Goal: Task Accomplishment & Management: Use online tool/utility

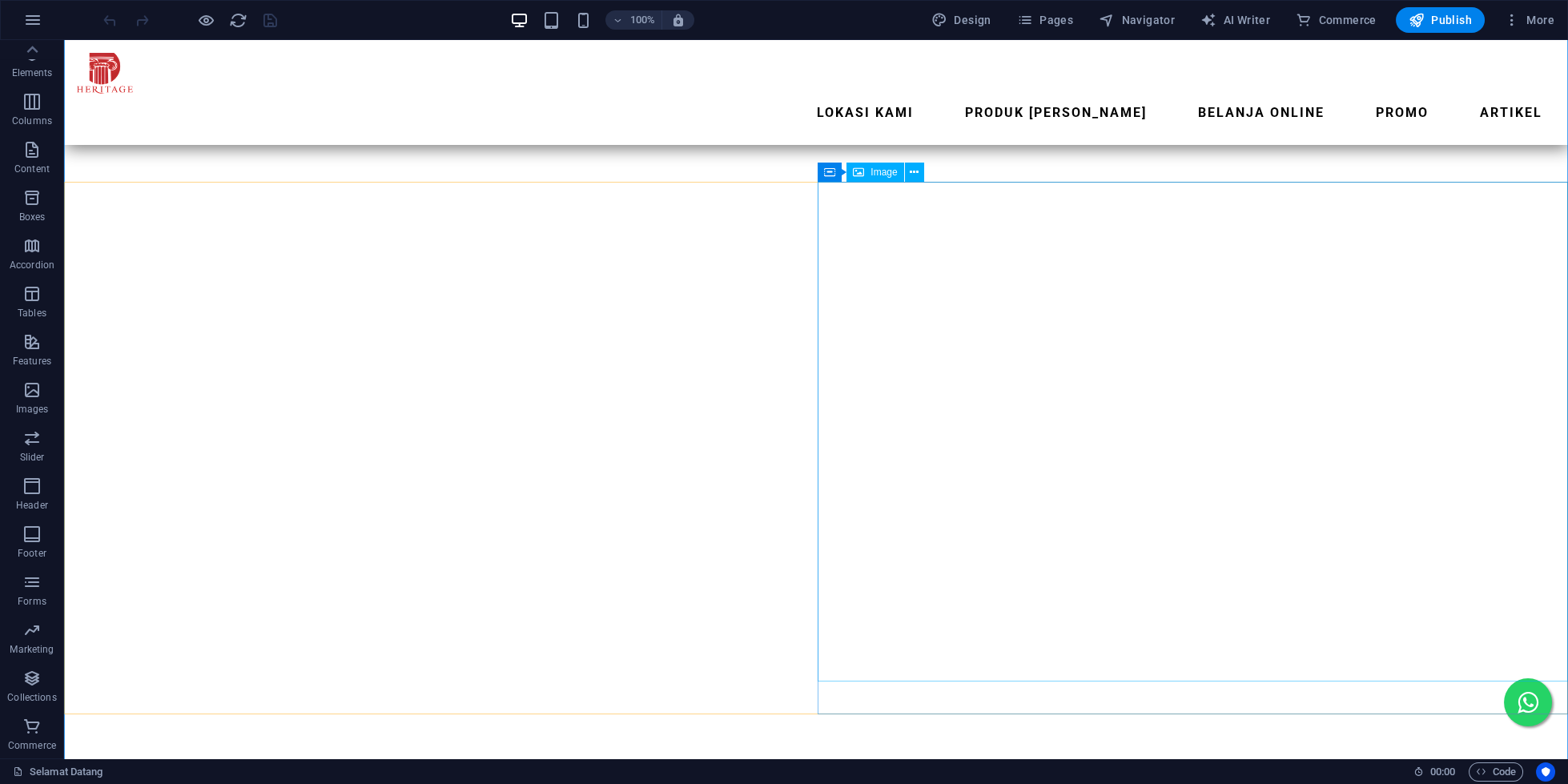
scroll to position [1102, 0]
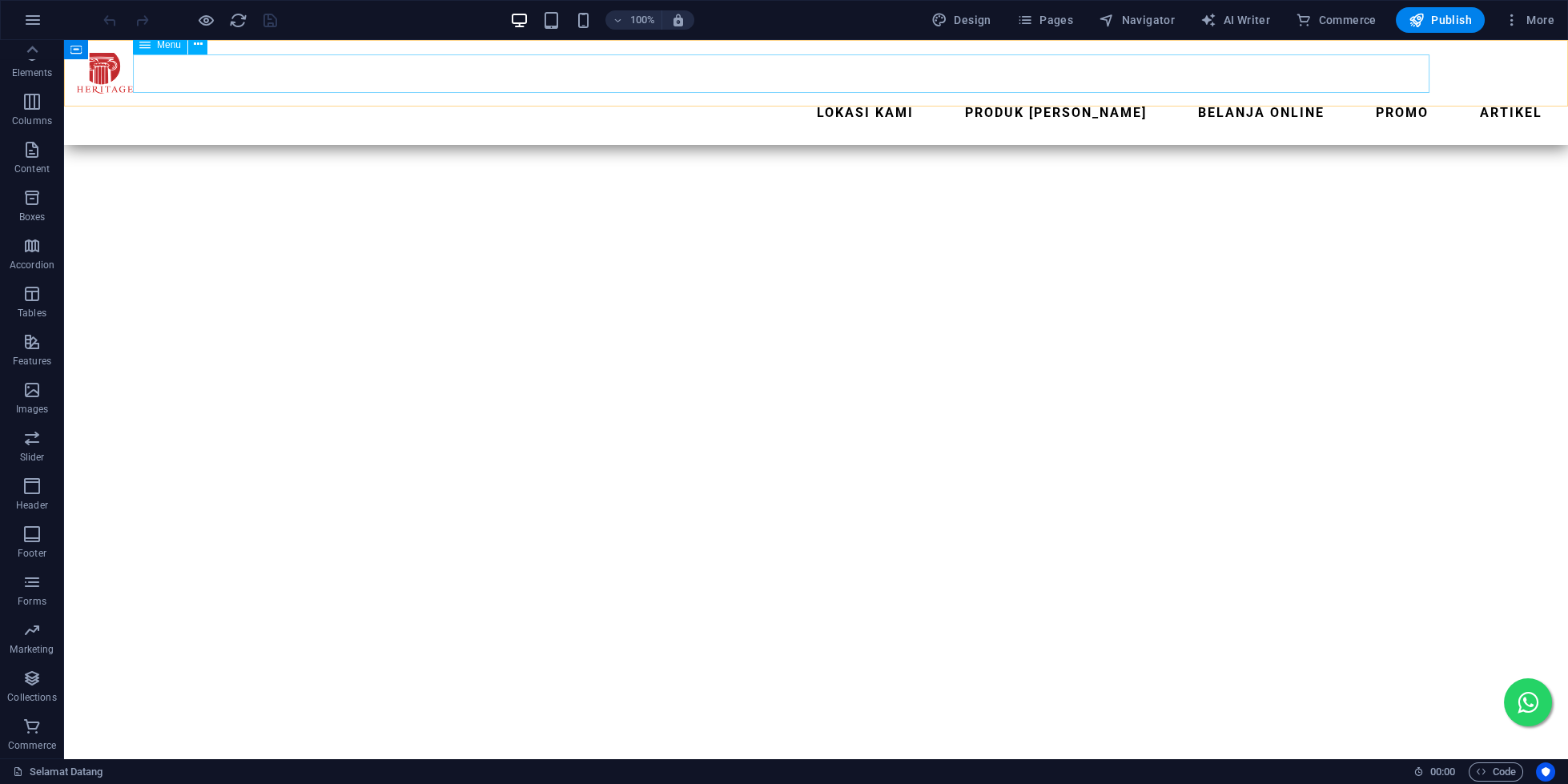
click at [723, 94] on nav "Lokasi Kami Produk Kami Belanja Online promo ARTIKEL" at bounding box center [816, 113] width 1478 height 39
click at [78, 85] on figure at bounding box center [816, 73] width 1478 height 41
select select "px"
click at [439, 43] on div ".fa-secondary{opacity:.4} Lokasi Kami Produk Kami Belanja Online promo ARTIKEL" at bounding box center [816, 92] width 1504 height 105
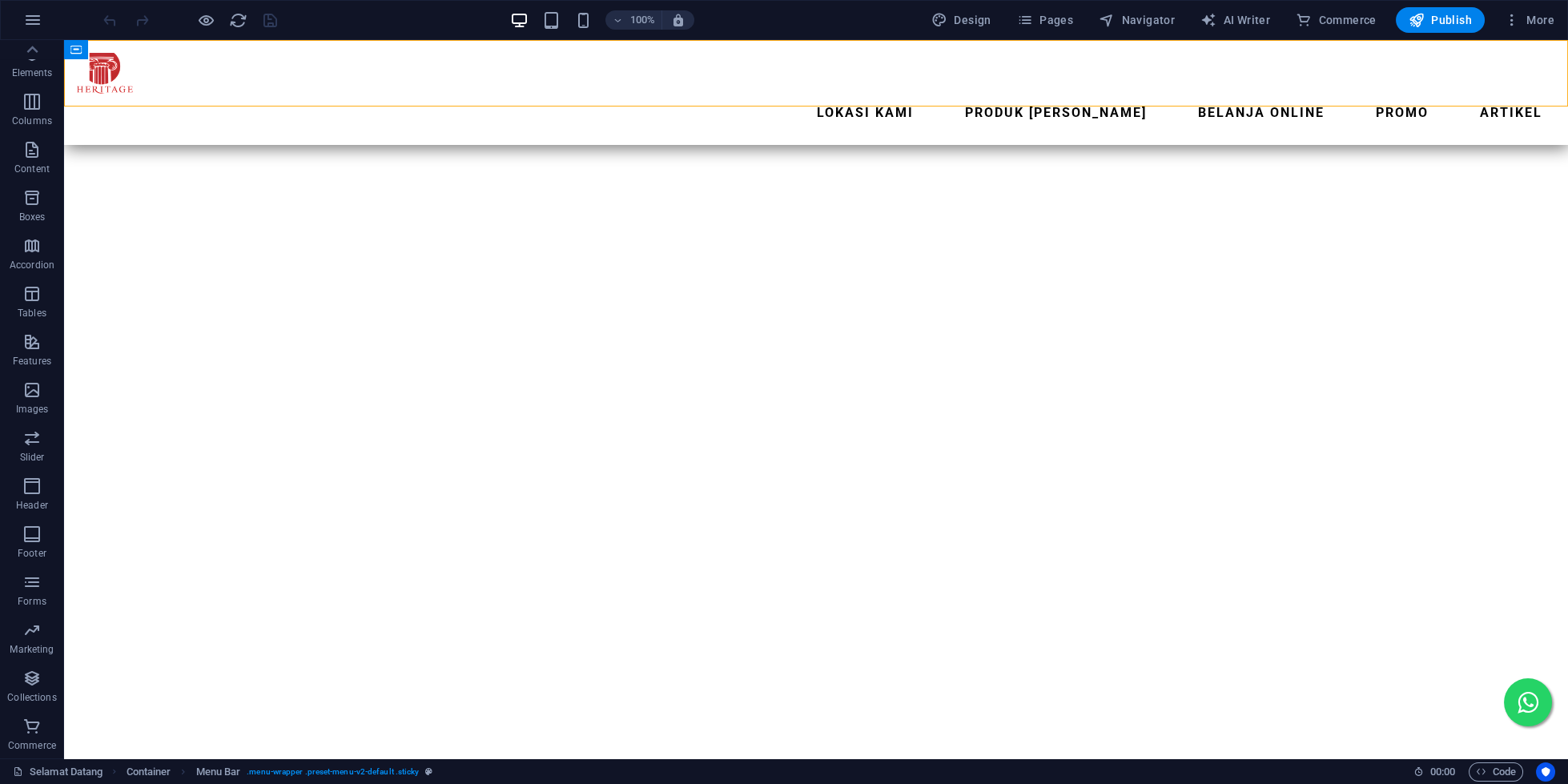
click at [447, 45] on div ".fa-secondary{opacity:.4} Lokasi Kami Produk Kami Belanja Online promo ARTIKEL" at bounding box center [816, 92] width 1504 height 105
click at [459, 94] on nav "Lokasi Kami Produk Kami Belanja Online promo ARTIKEL" at bounding box center [816, 113] width 1478 height 39
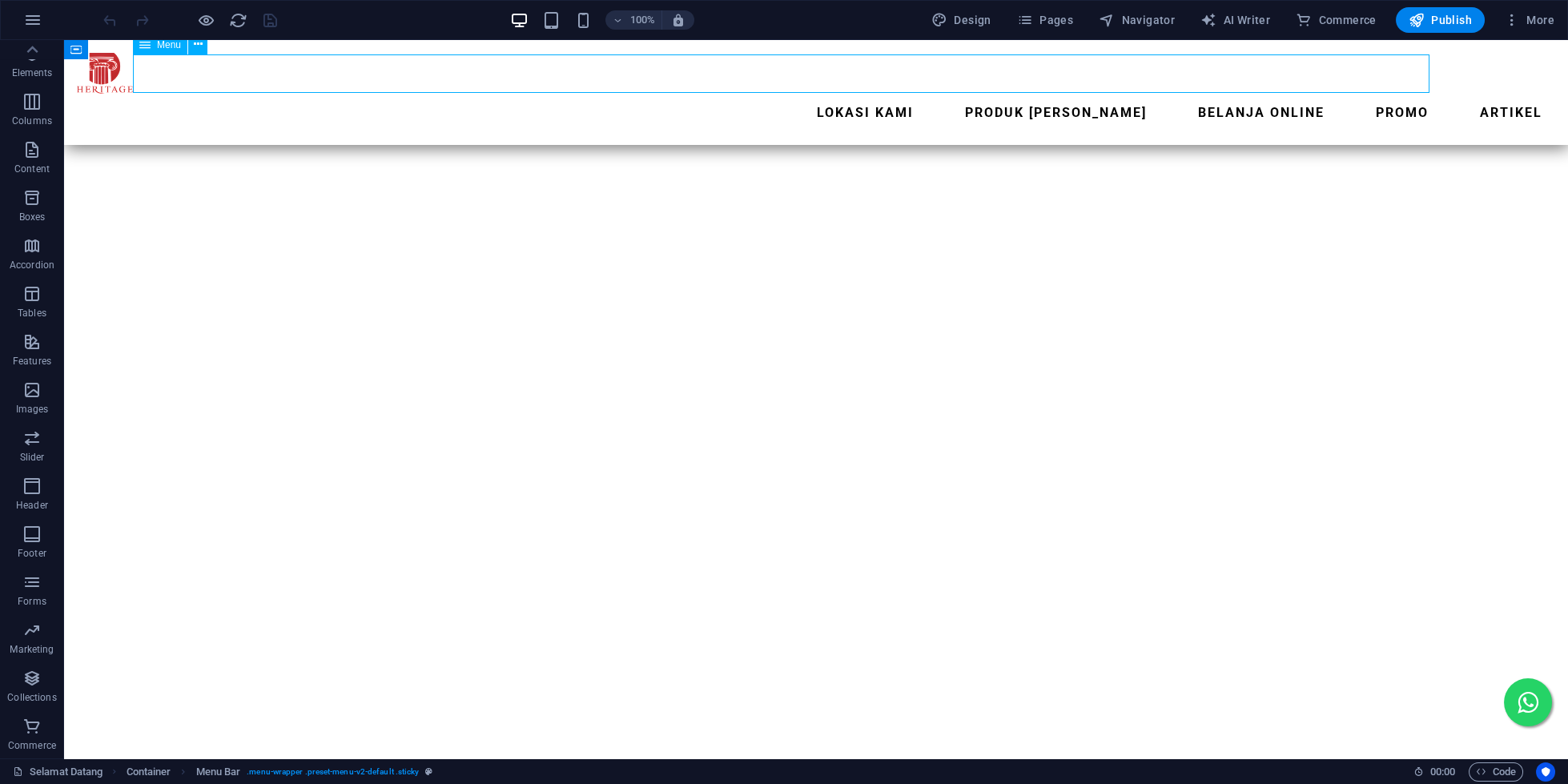
click at [459, 94] on nav "Lokasi Kami Produk Kami Belanja Online promo ARTIKEL" at bounding box center [816, 113] width 1478 height 39
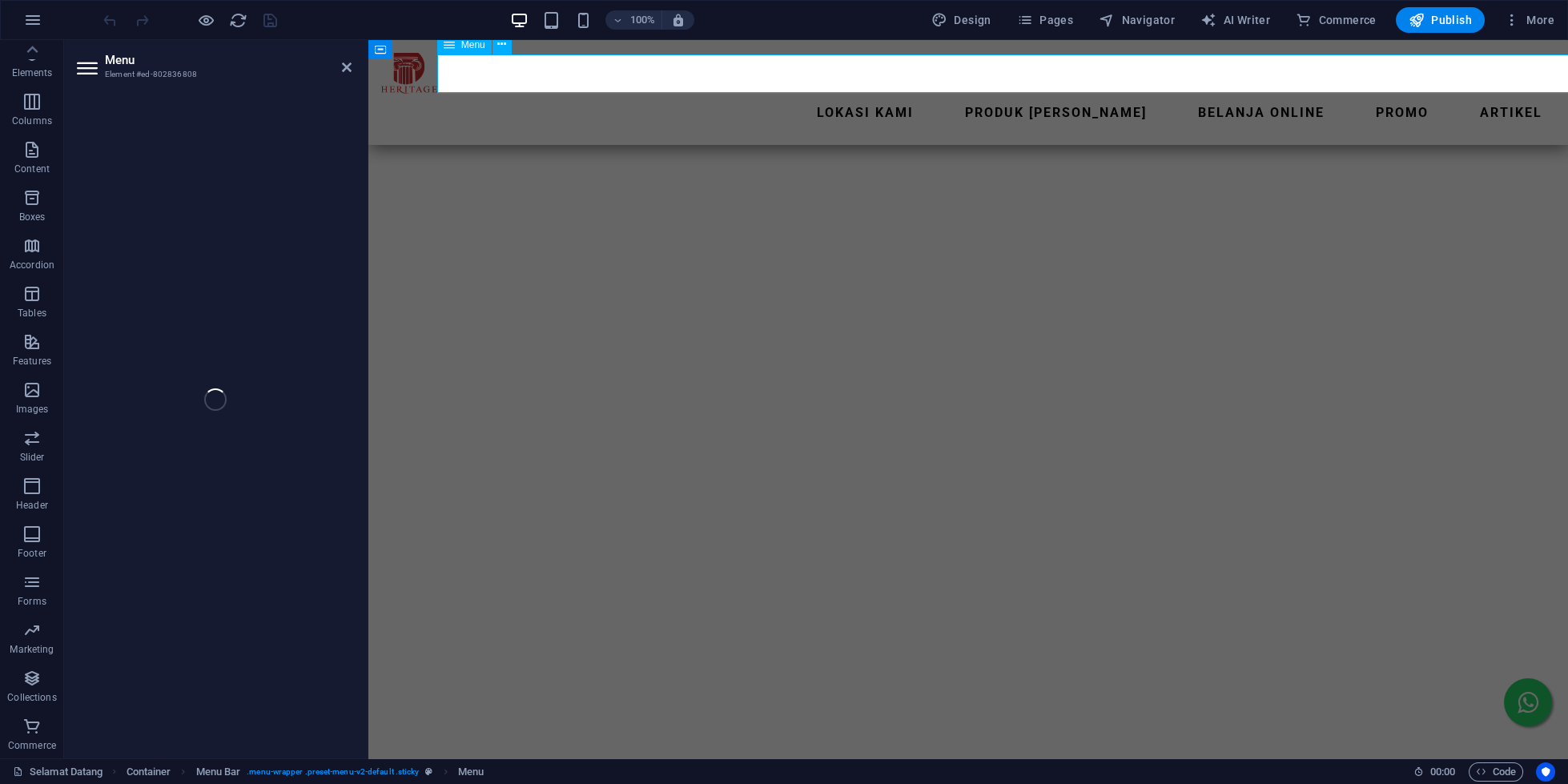
scroll to position [898, 0]
select select "1"
select select
select select "2"
select select
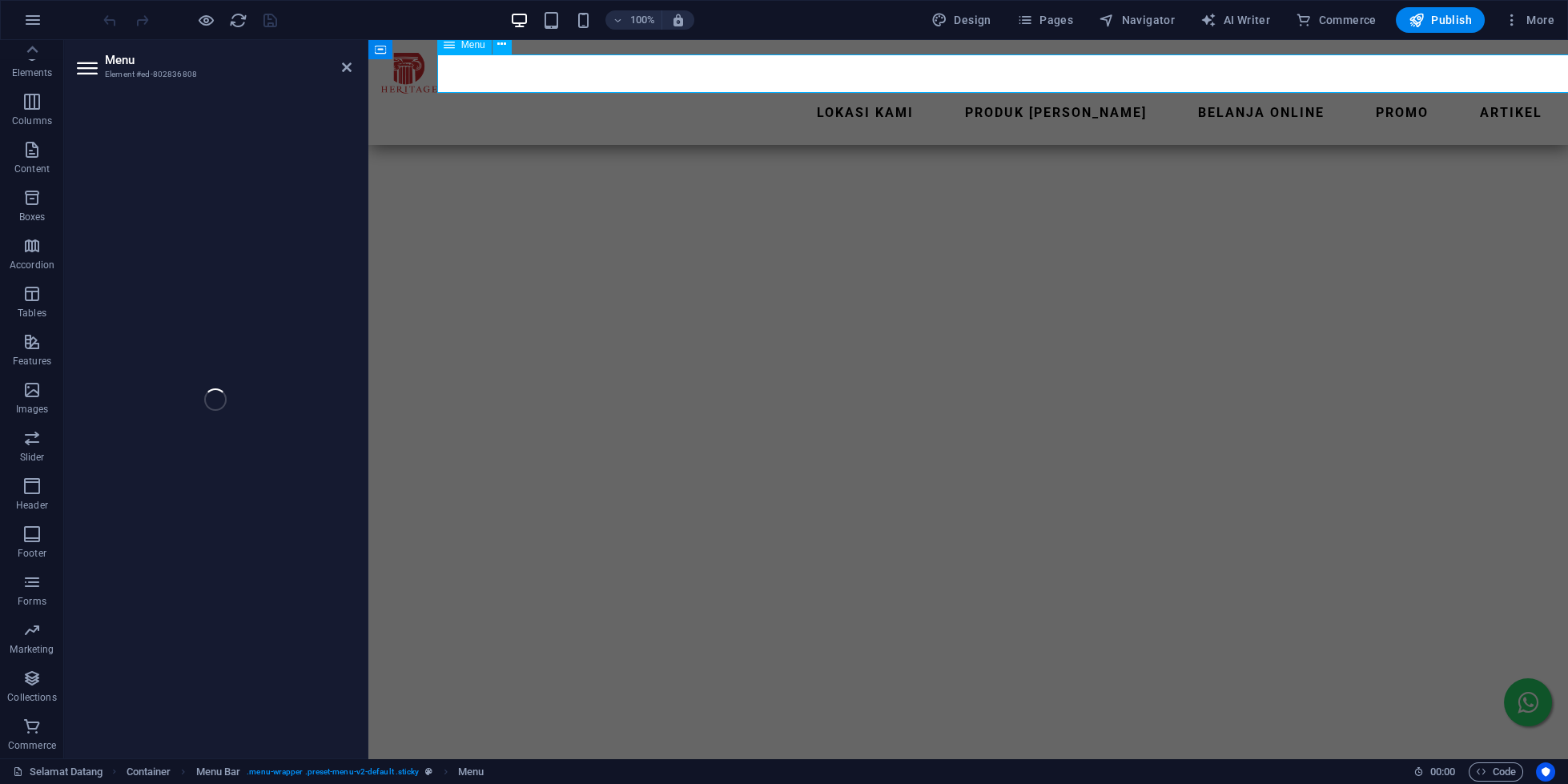
select select "4"
select select
select select "14"
select select
select select "7"
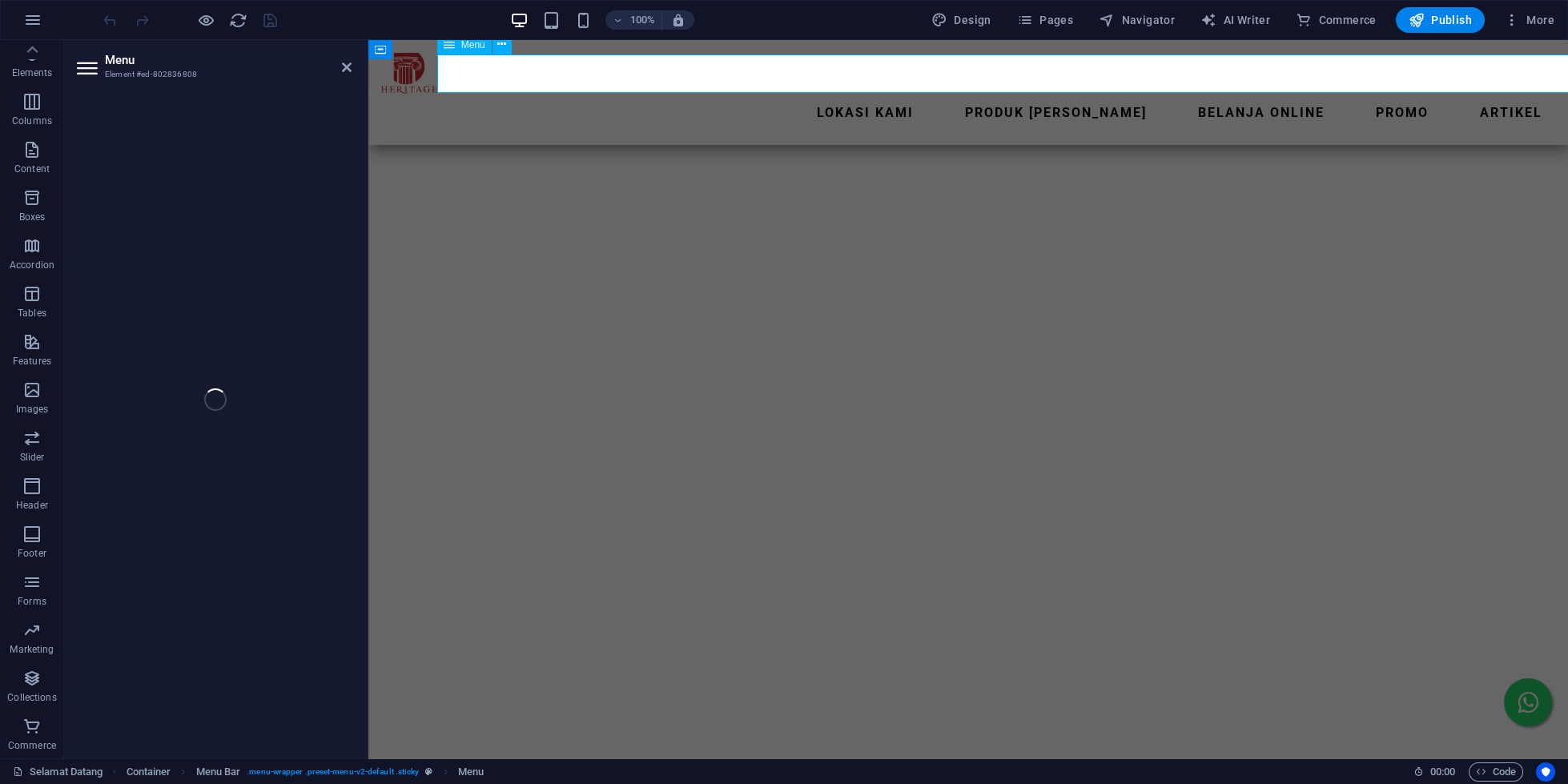
select select
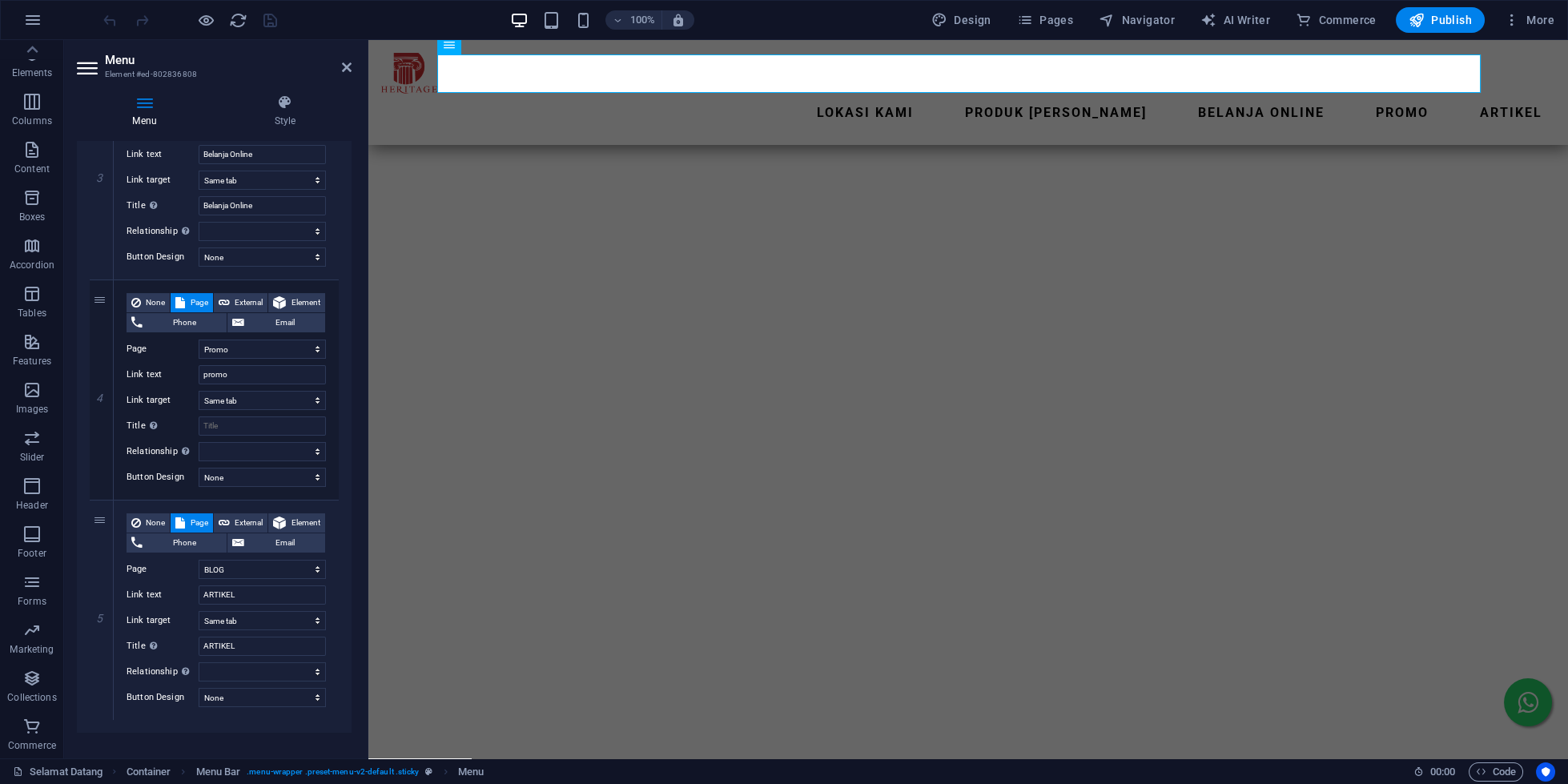
scroll to position [694, 0]
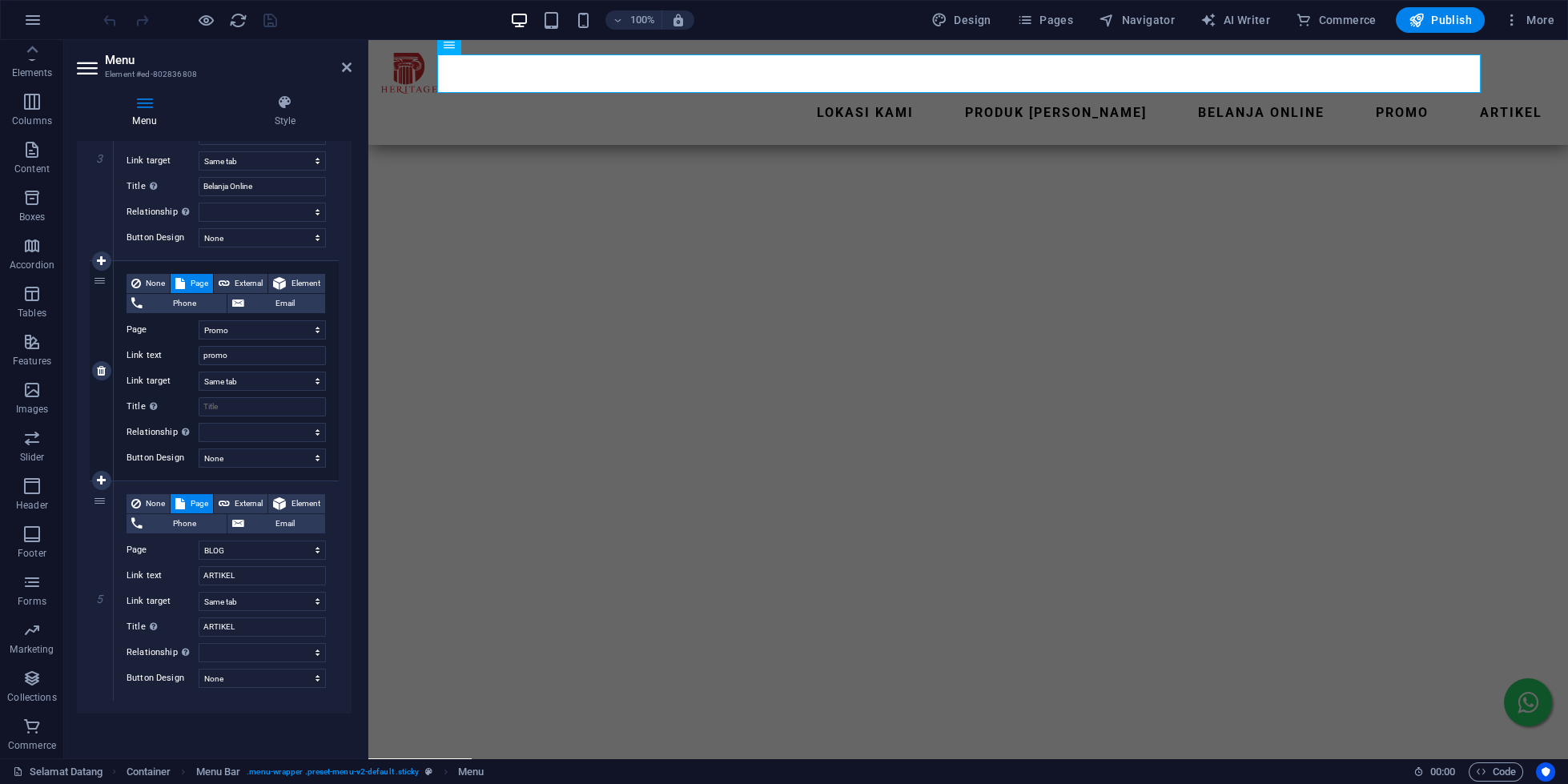
click at [101, 408] on div "4" at bounding box center [102, 370] width 24 height 219
click at [27, 678] on icon "button" at bounding box center [32, 678] width 19 height 19
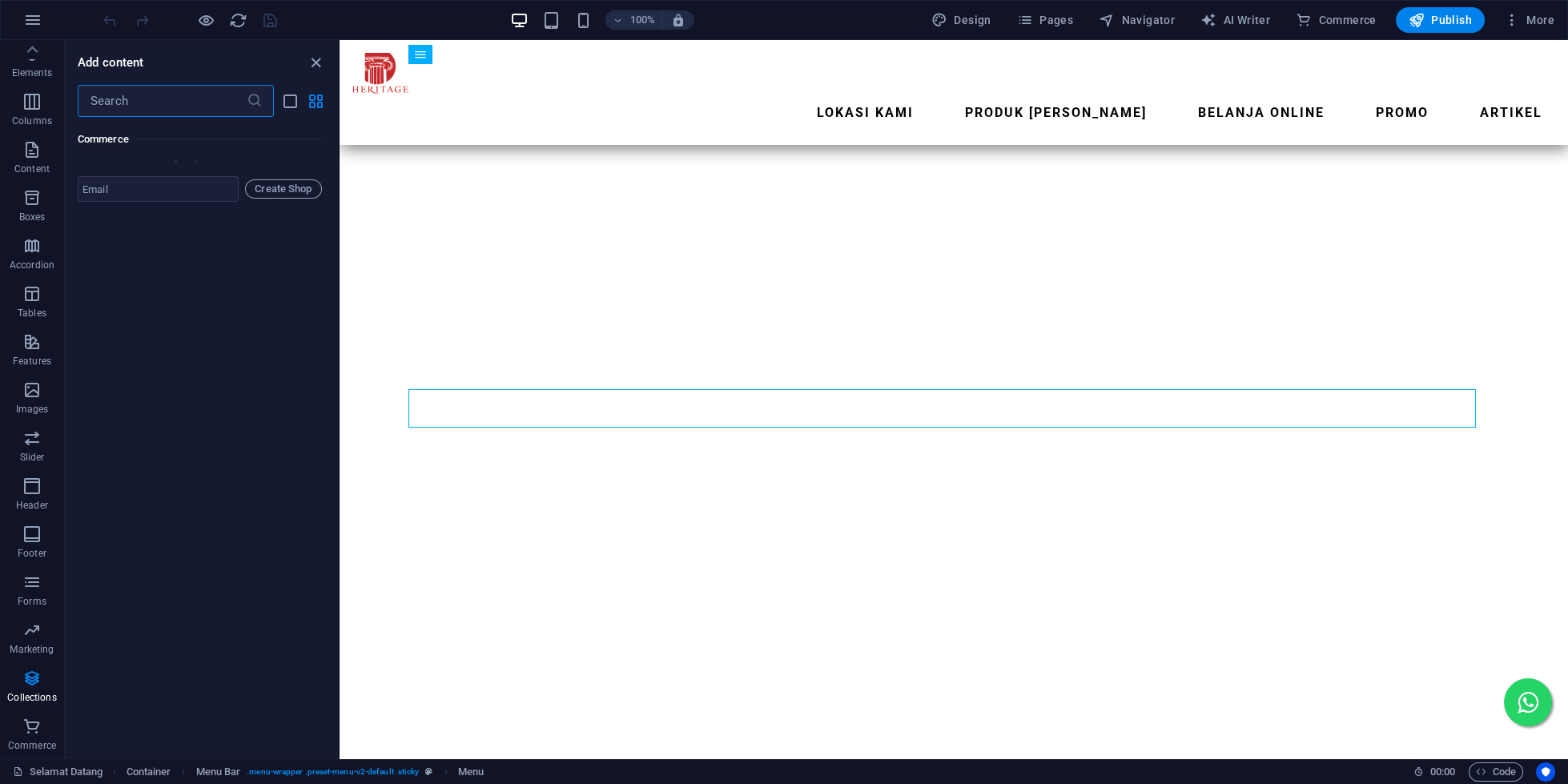
scroll to position [3889, 0]
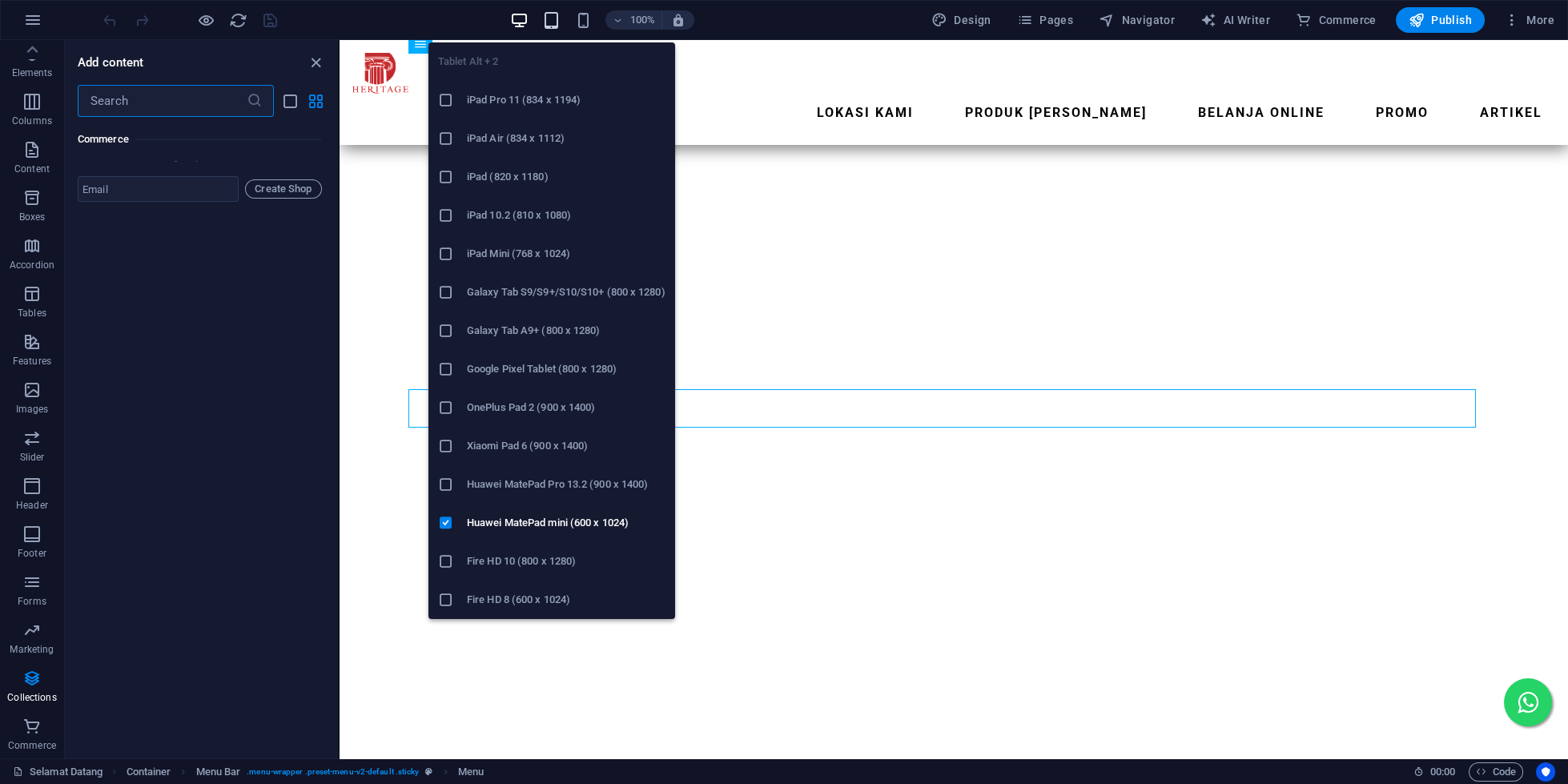
click at [552, 24] on icon "button" at bounding box center [551, 20] width 18 height 18
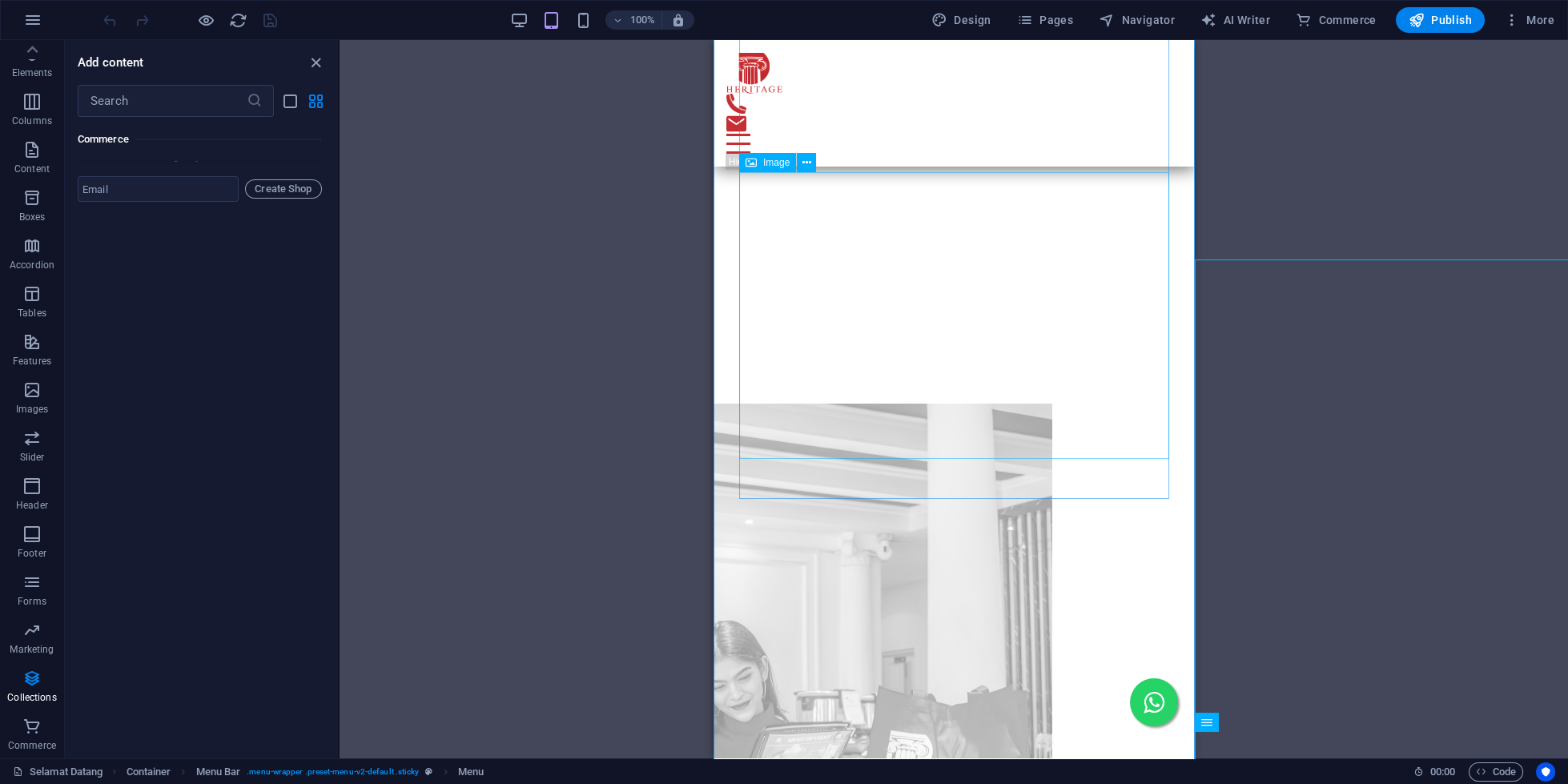
scroll to position [2011, 0]
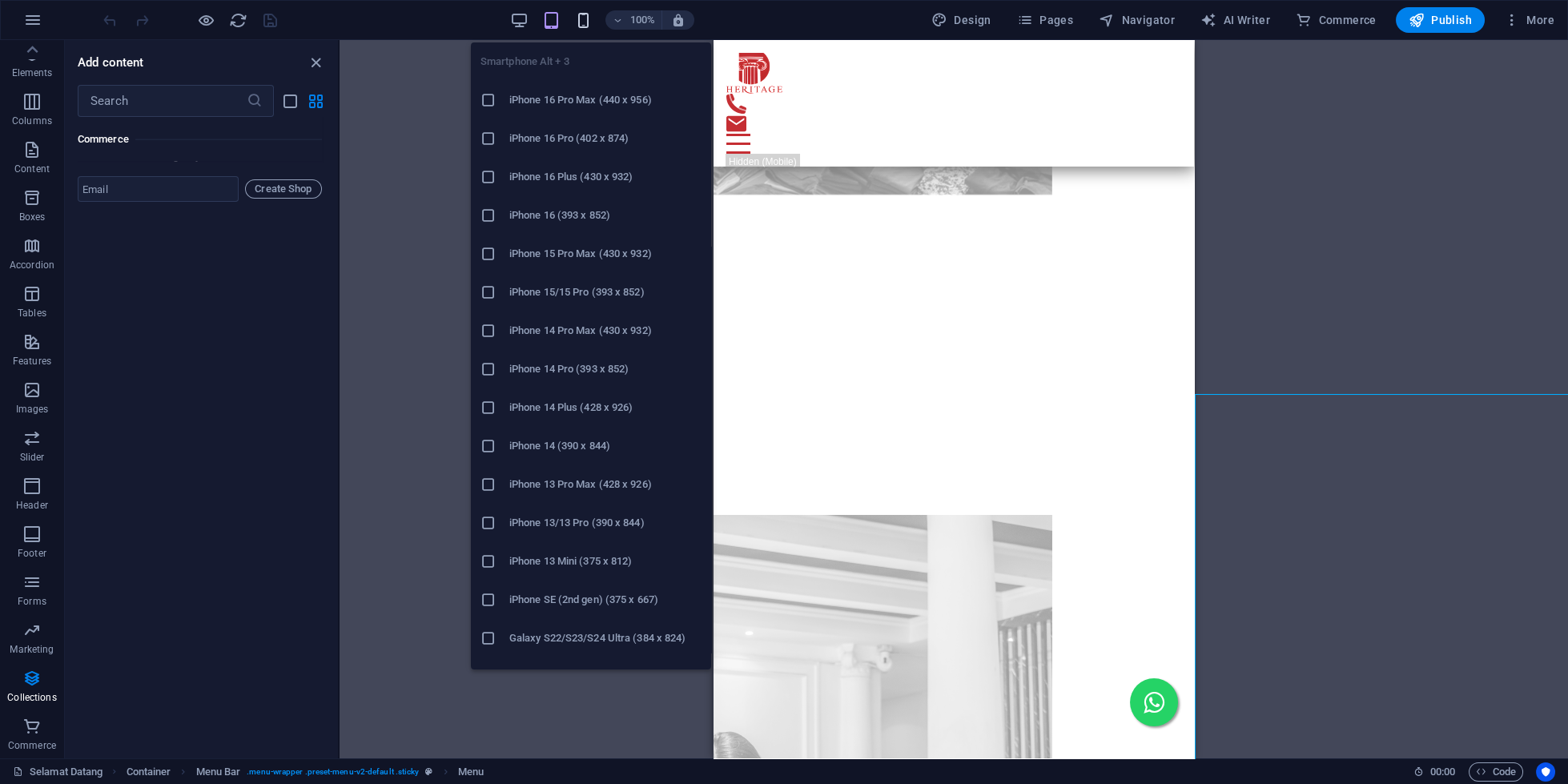
click at [586, 30] on div "Smartphone Alt + 3 iPhone 16 Pro Max (440 x 956) iPhone 16 Pro (402 x 874) iPho…" at bounding box center [590, 349] width 240 height 640
click at [588, 21] on icon "button" at bounding box center [583, 20] width 18 height 18
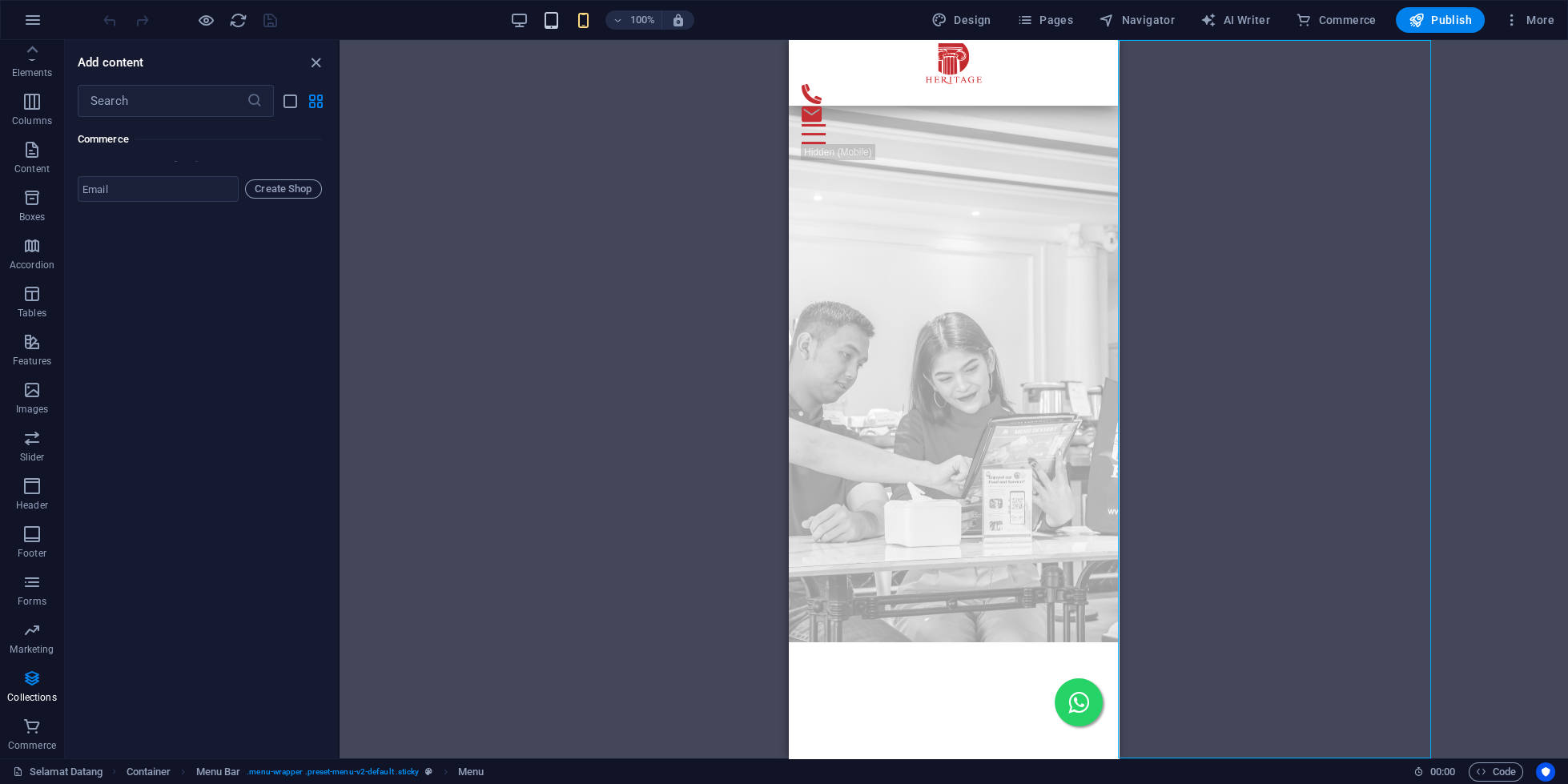
scroll to position [1705, 0]
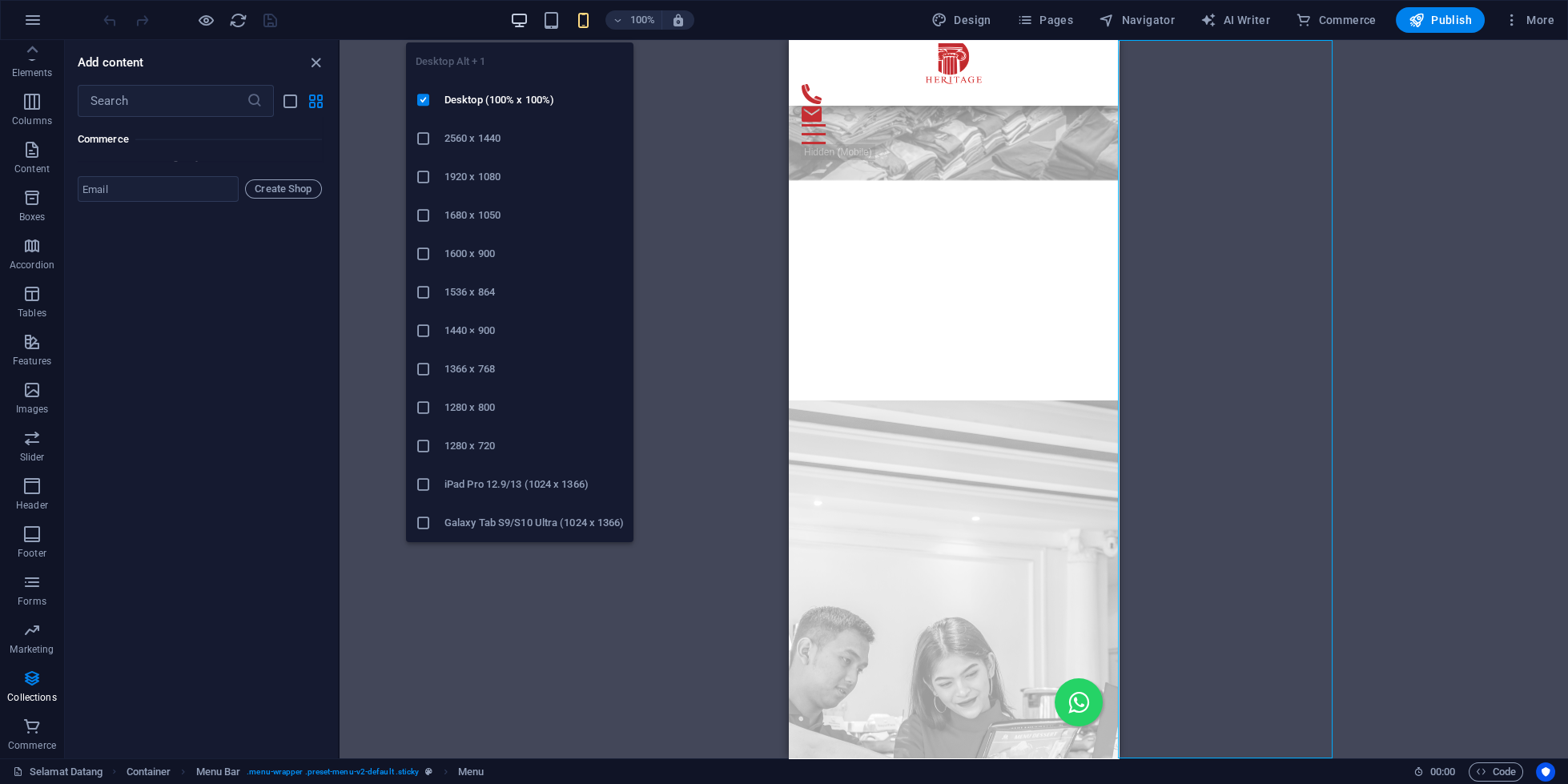
click at [519, 21] on icon "button" at bounding box center [519, 20] width 18 height 18
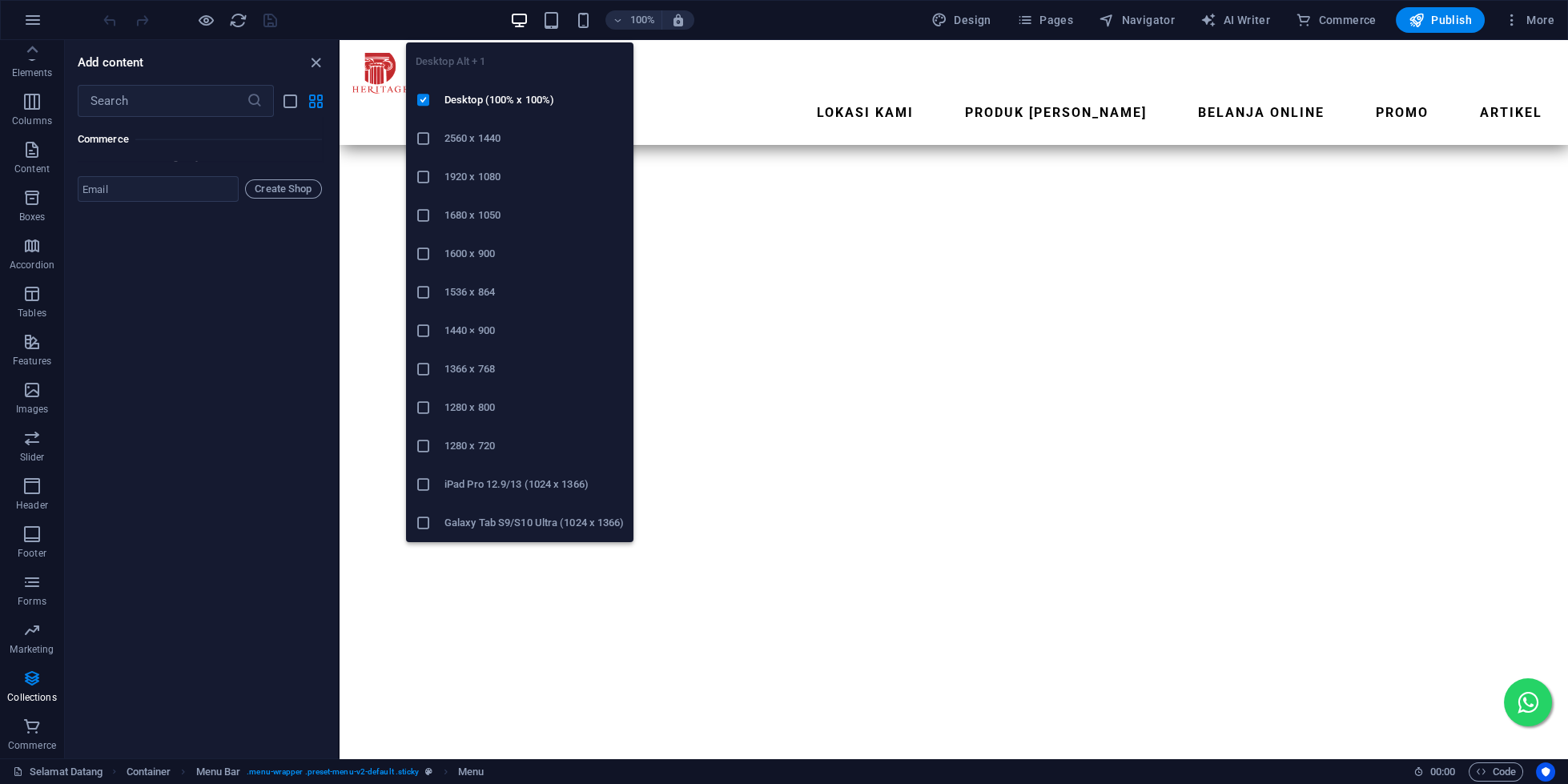
scroll to position [4144, 0]
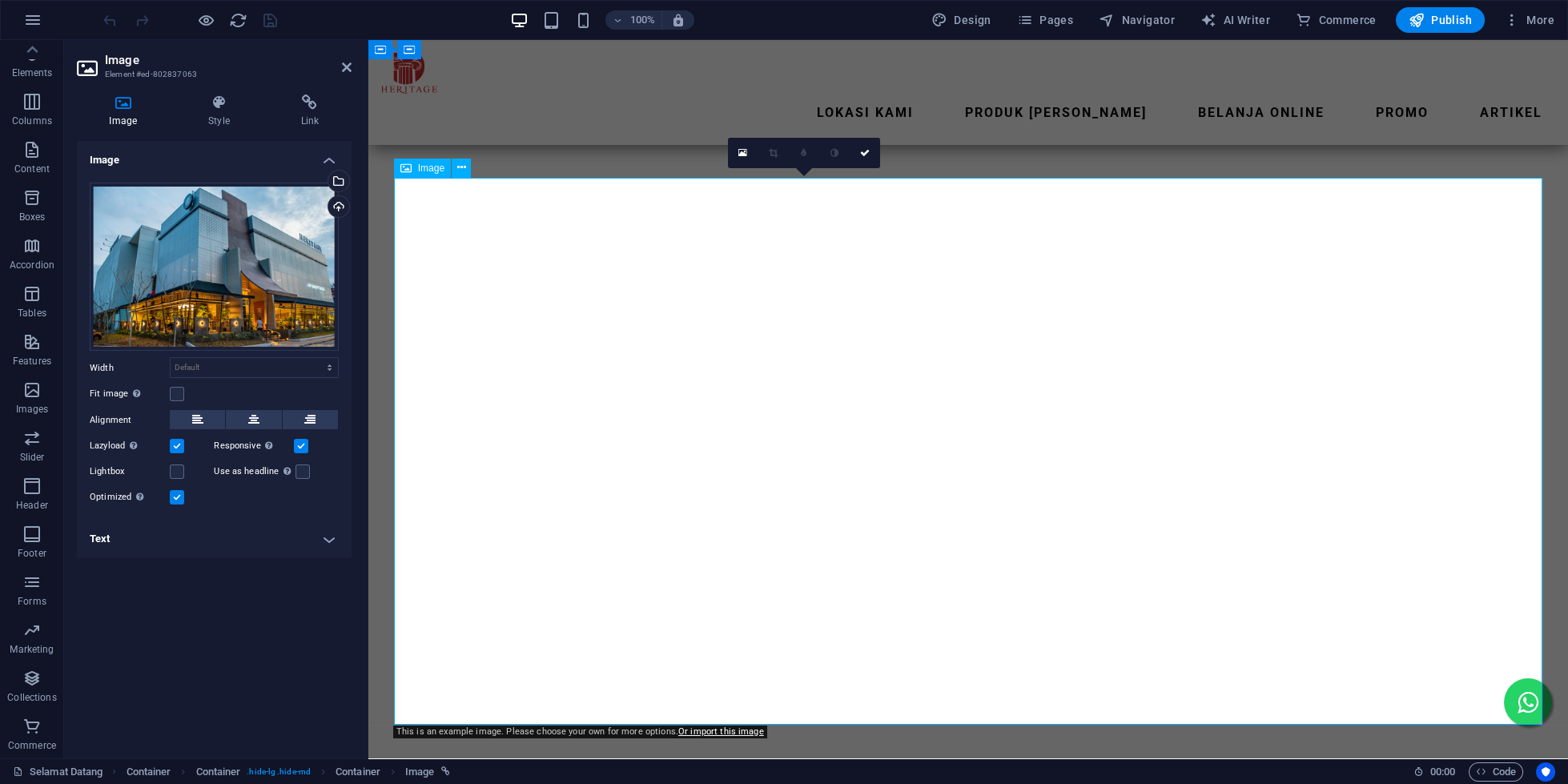
scroll to position [3801, 0]
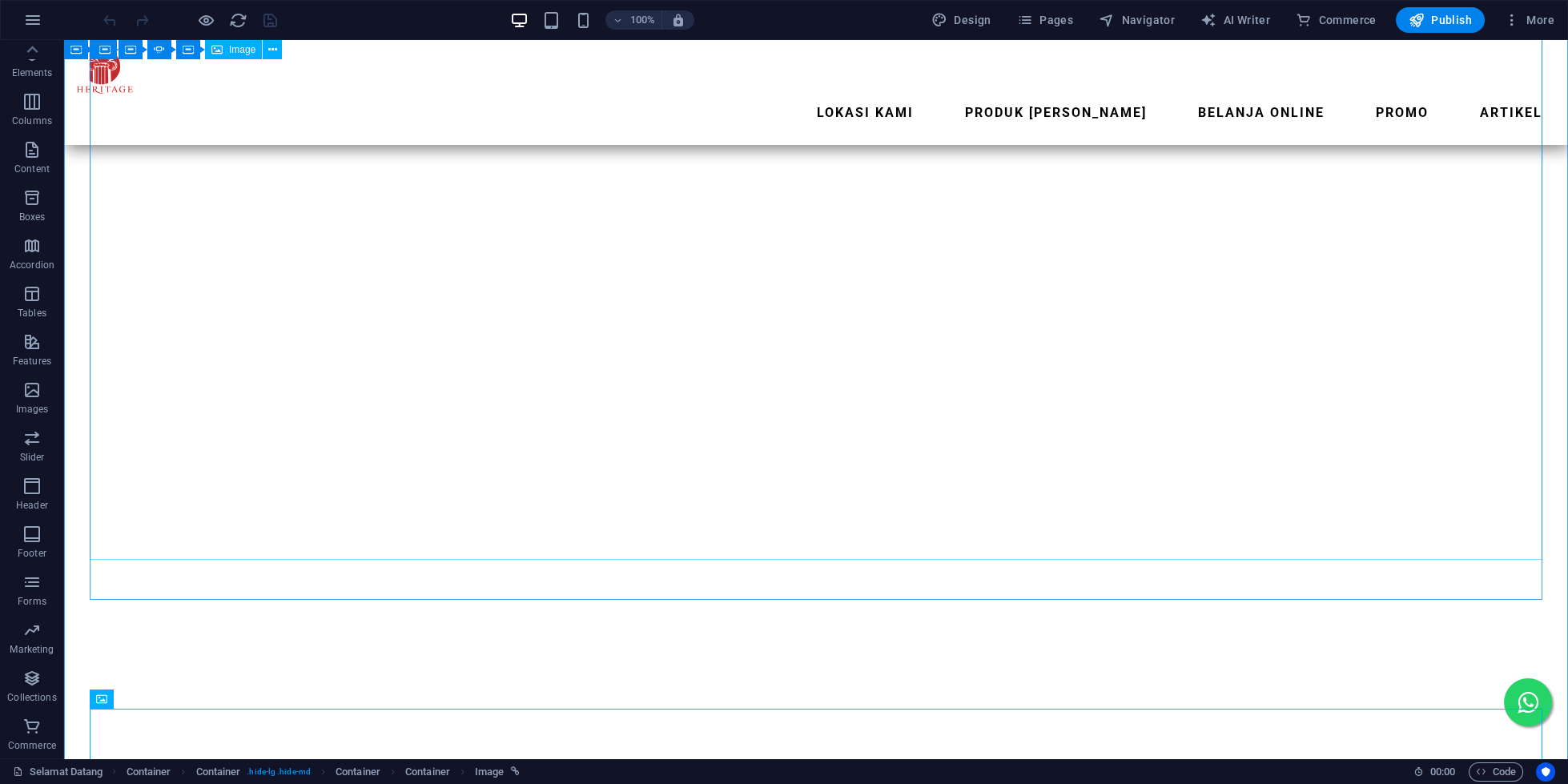
scroll to position [3393, 0]
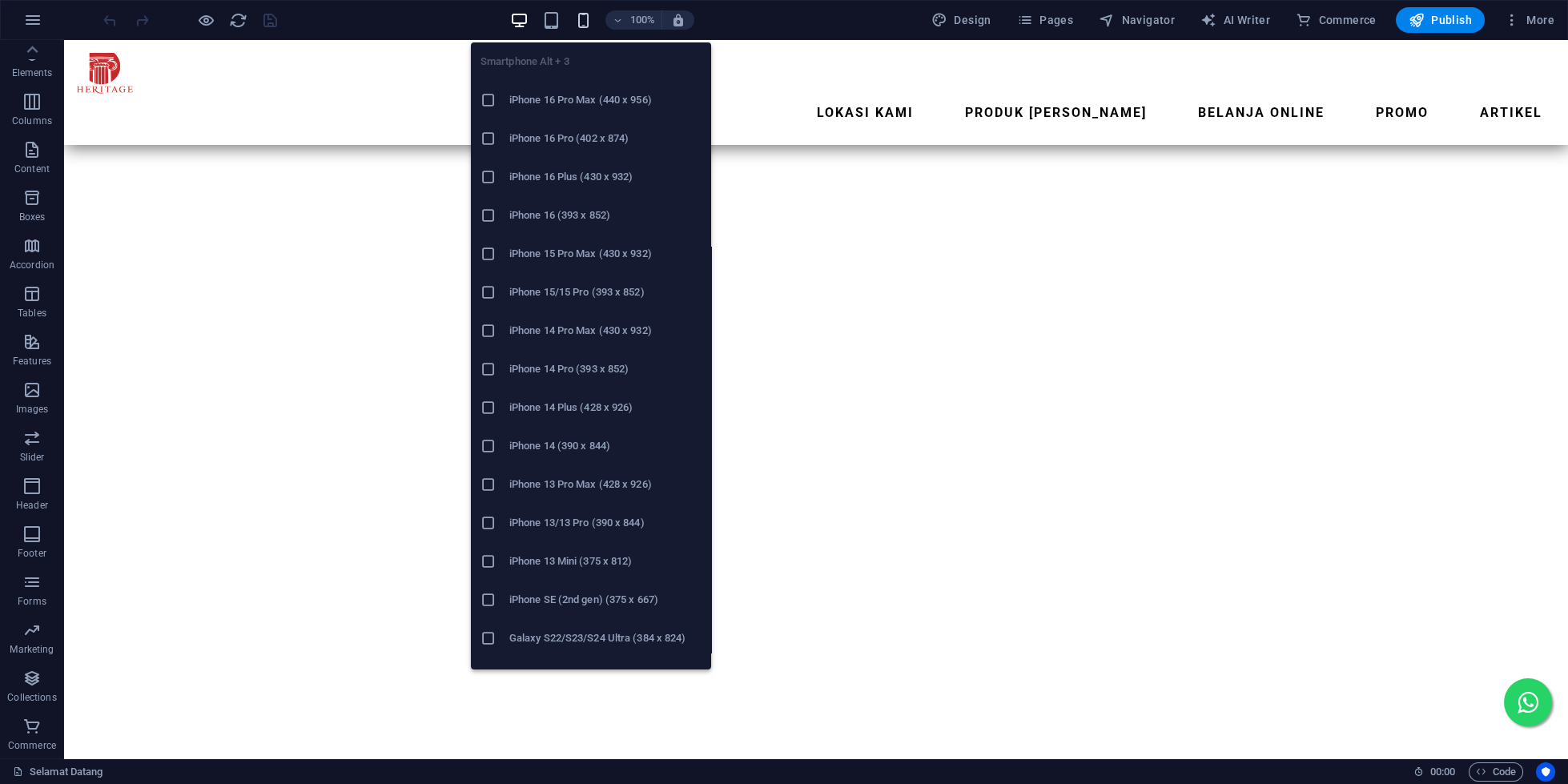
click at [581, 21] on icon "button" at bounding box center [583, 20] width 18 height 18
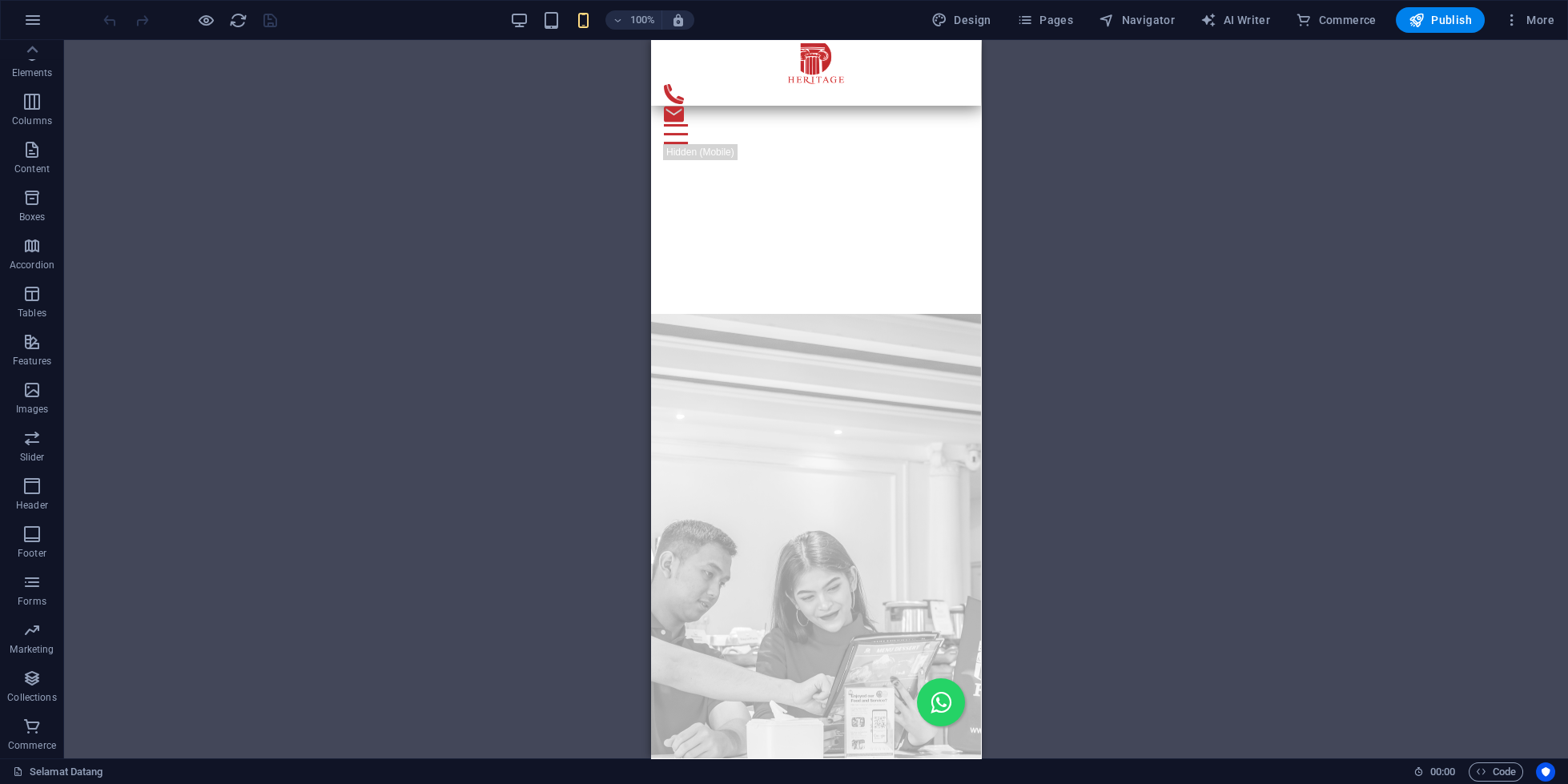
scroll to position [1792, 0]
click at [1063, 18] on span "Pages" at bounding box center [1045, 20] width 56 height 16
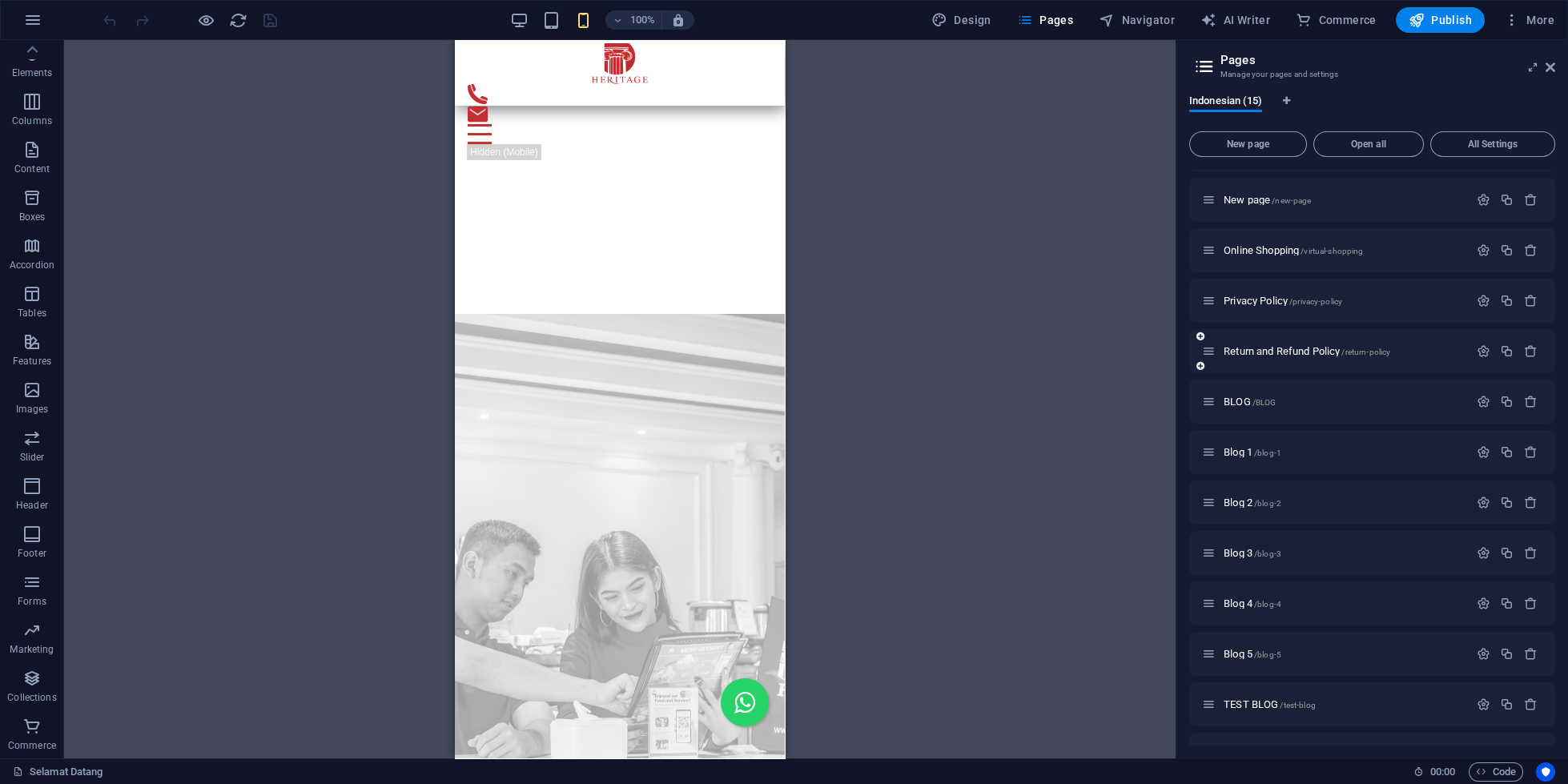
scroll to position [180, 0]
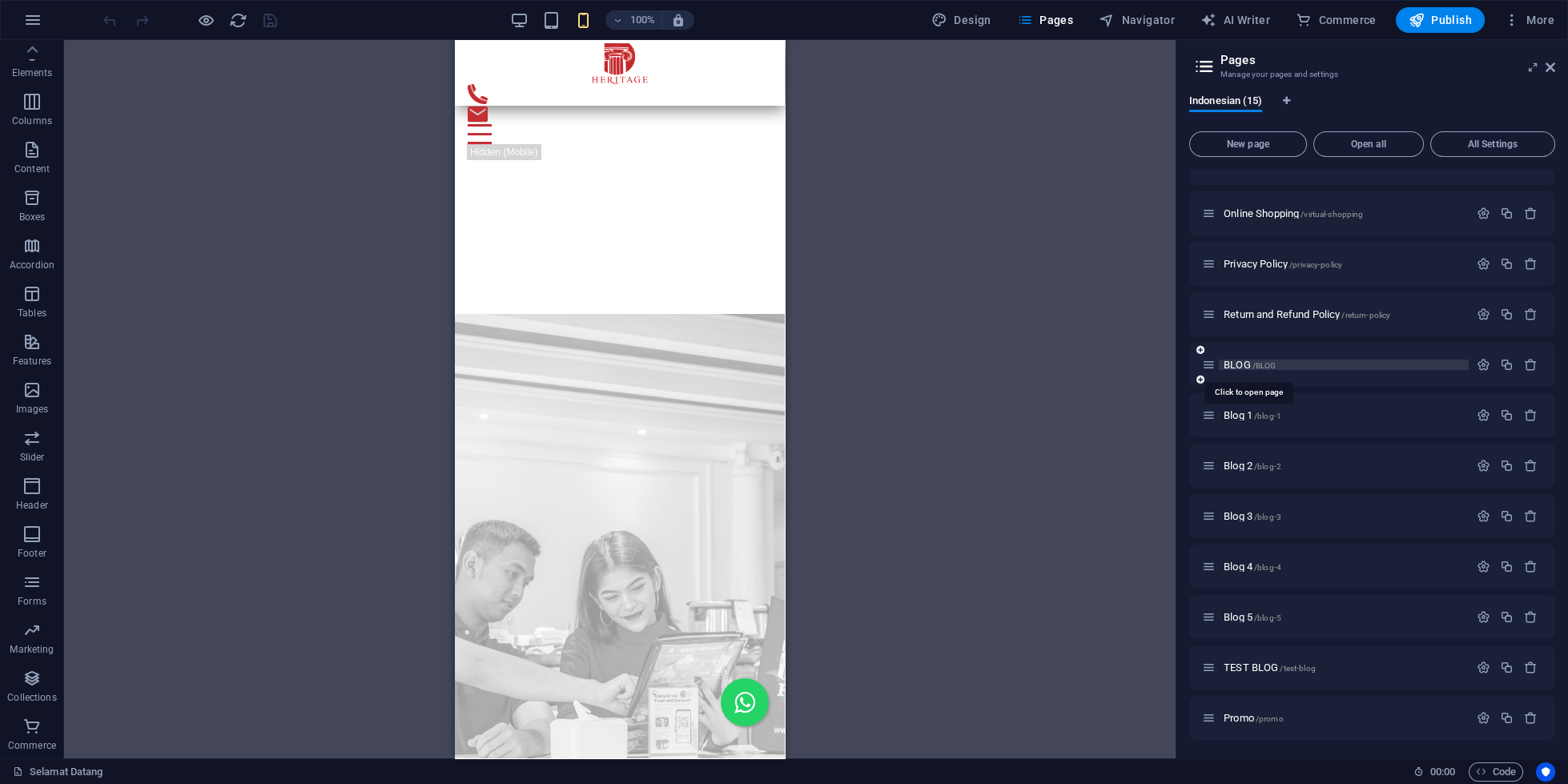
click at [1245, 365] on span "BLOG /BLOG" at bounding box center [1249, 365] width 52 height 12
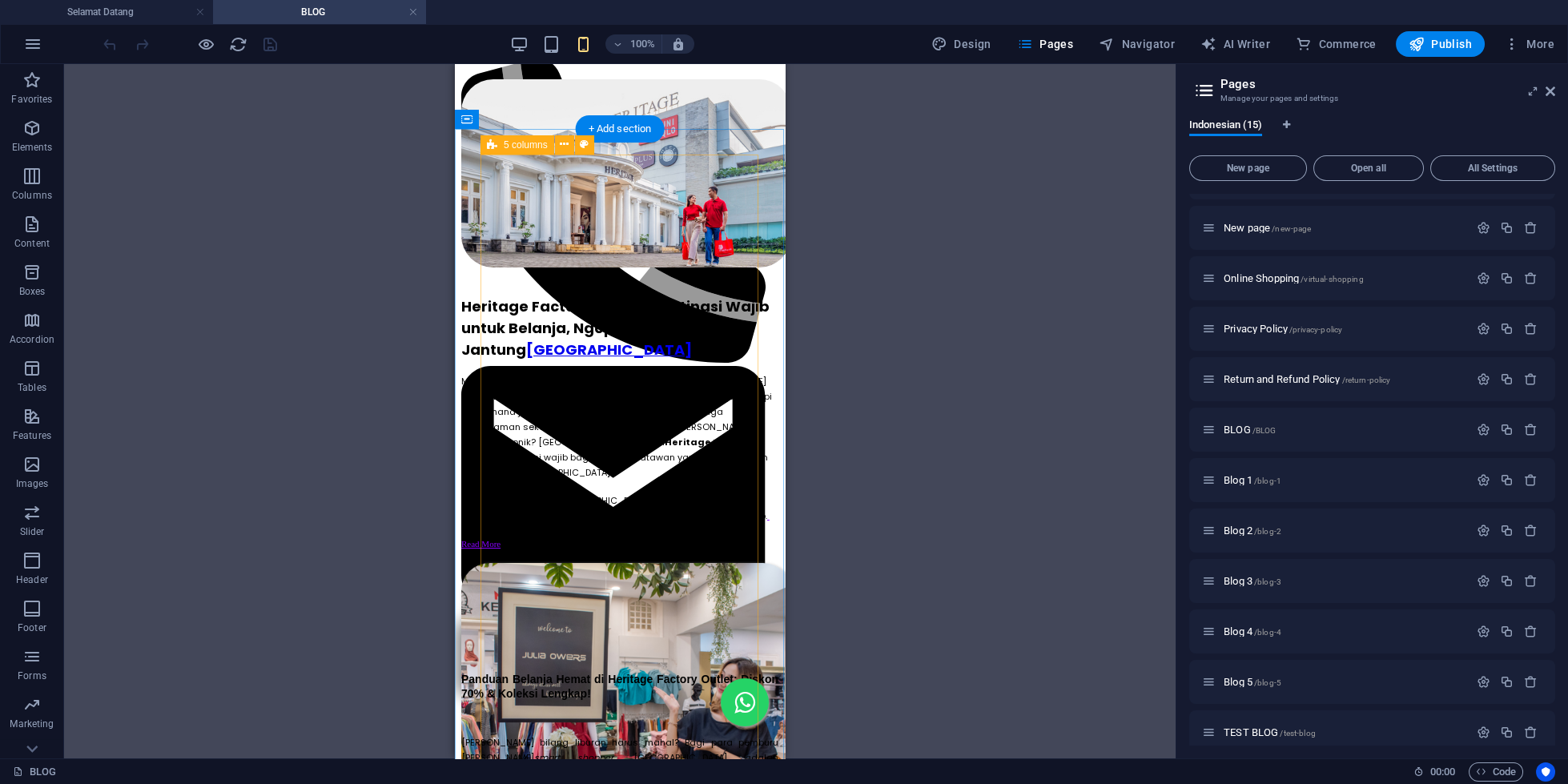
scroll to position [0, 0]
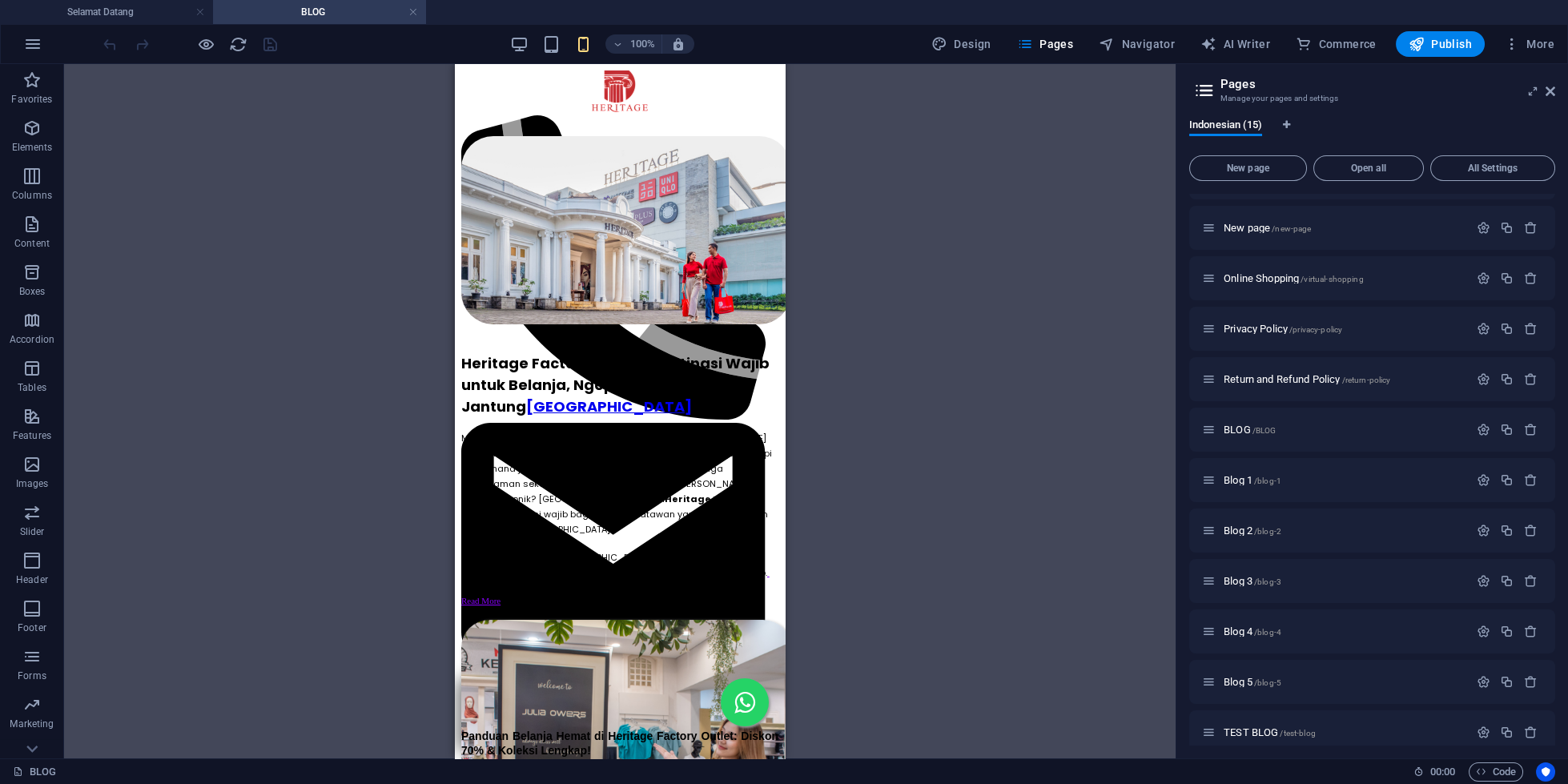
click at [975, 268] on div "Drag here to replace the existing content. Press “Ctrl” if you want to create a…" at bounding box center [620, 411] width 1112 height 694
click at [350, 9] on h4 "BLOG" at bounding box center [319, 12] width 213 height 18
click at [238, 42] on icon "reload" at bounding box center [238, 44] width 18 height 18
click at [242, 43] on icon "reload" at bounding box center [238, 44] width 18 height 18
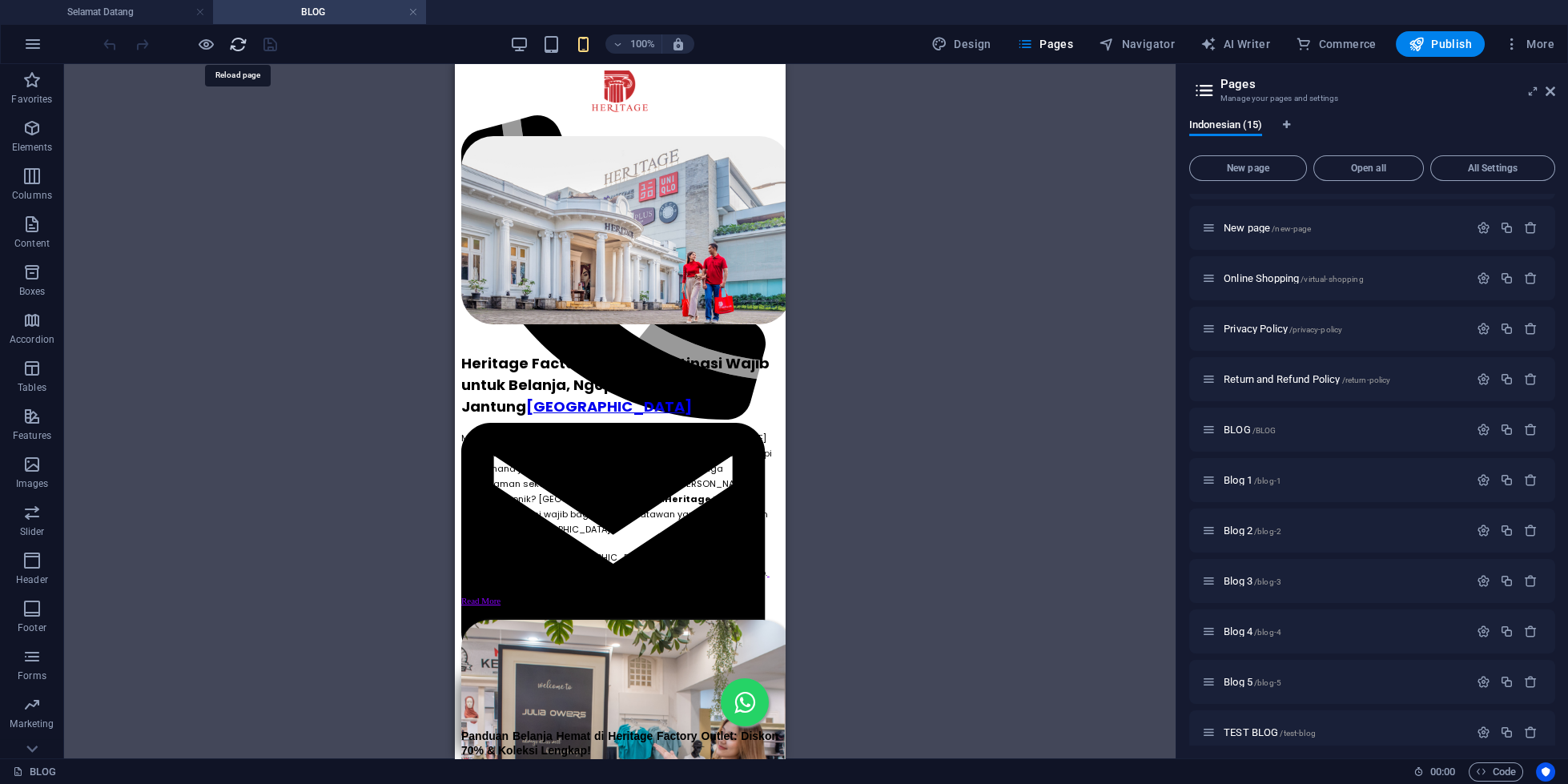
click at [242, 43] on icon "reload" at bounding box center [238, 44] width 18 height 18
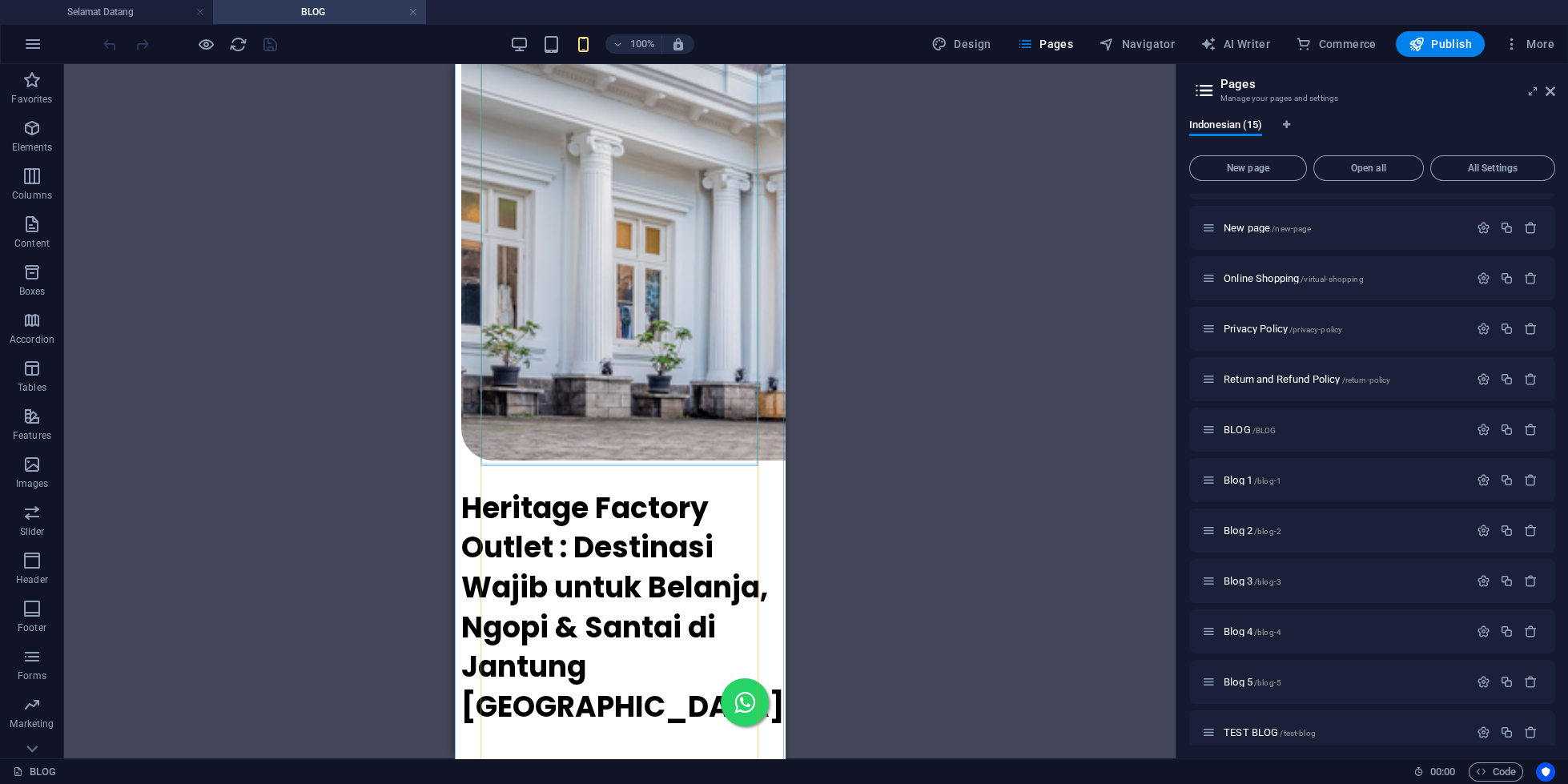
scroll to position [1928, 0]
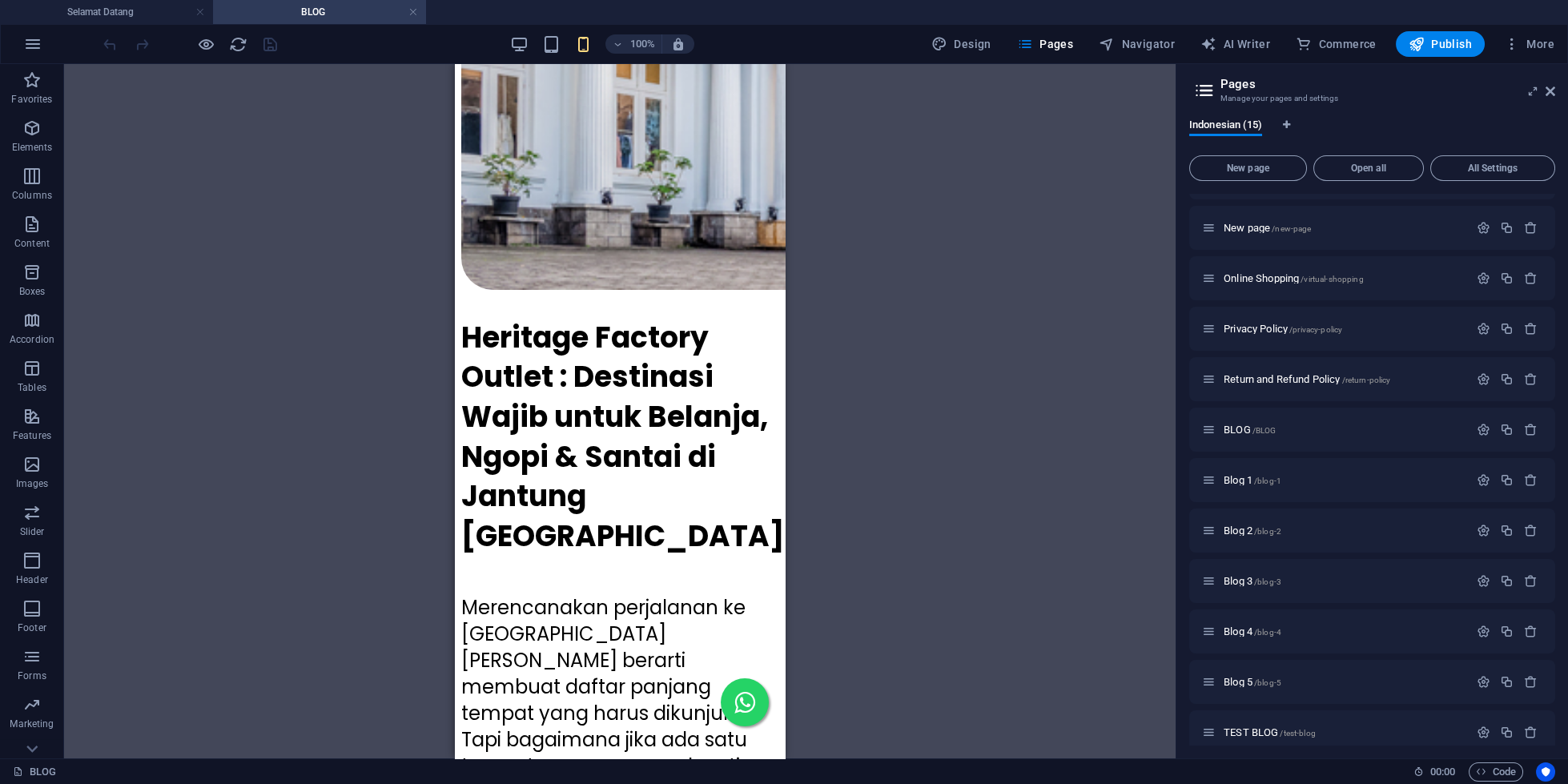
click at [228, 35] on button "reload" at bounding box center [238, 44] width 19 height 19
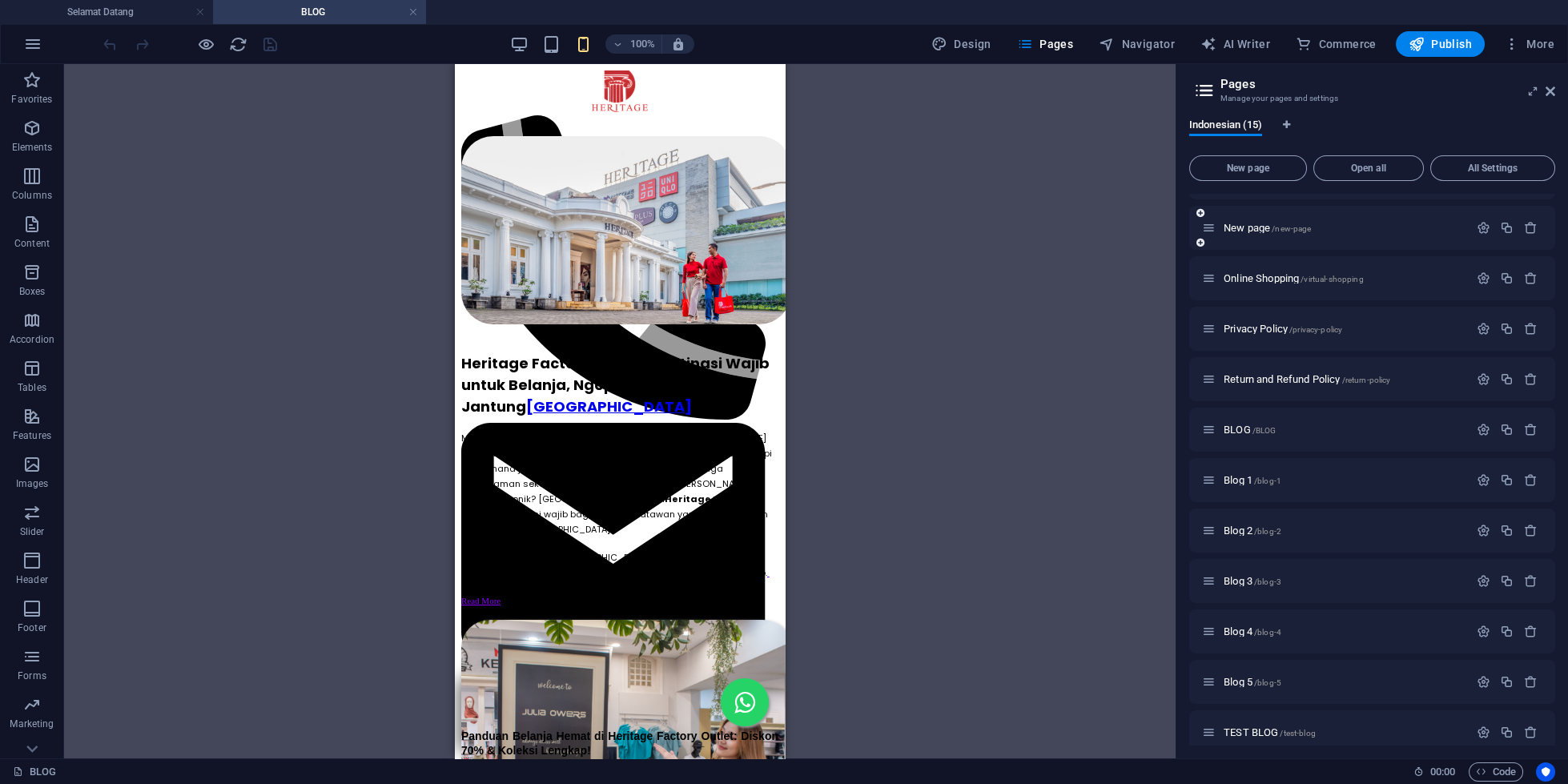
scroll to position [0, 0]
click at [138, 365] on div at bounding box center [620, 411] width 1112 height 694
click at [88, 7] on h4 "Selamat Datang" at bounding box center [106, 12] width 213 height 18
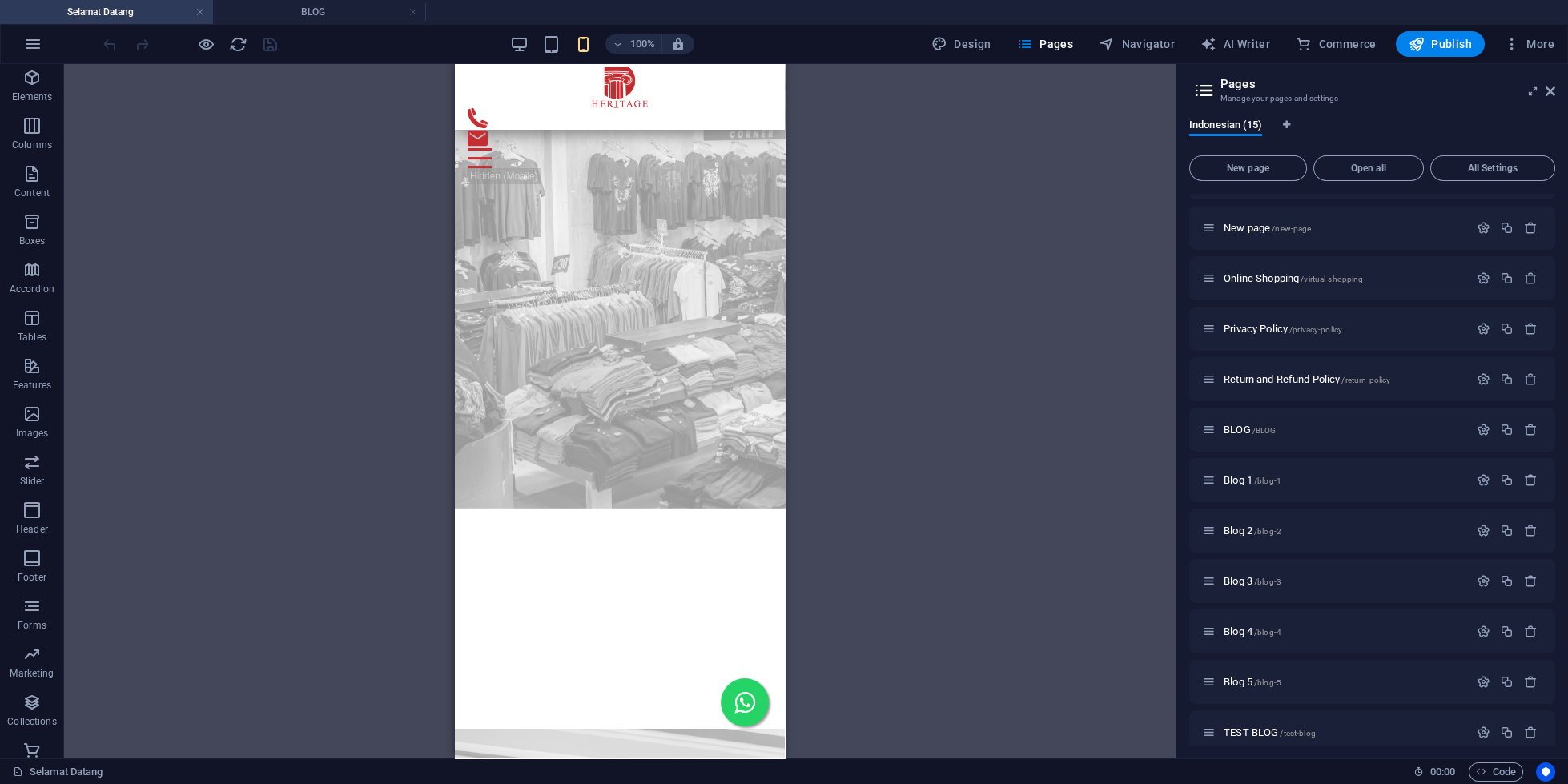
scroll to position [2038, 0]
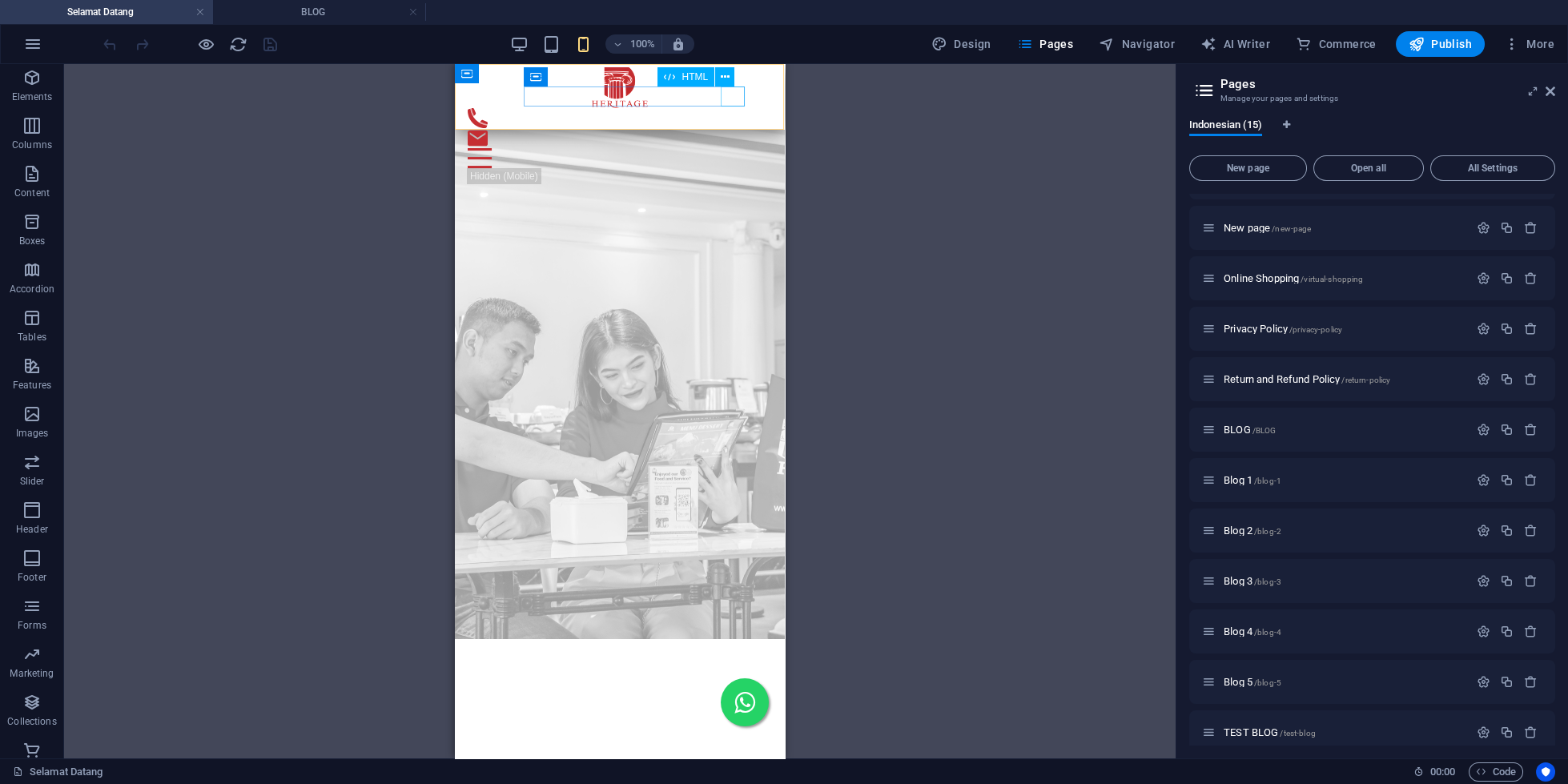
click at [737, 148] on div at bounding box center [619, 157] width 304 height 20
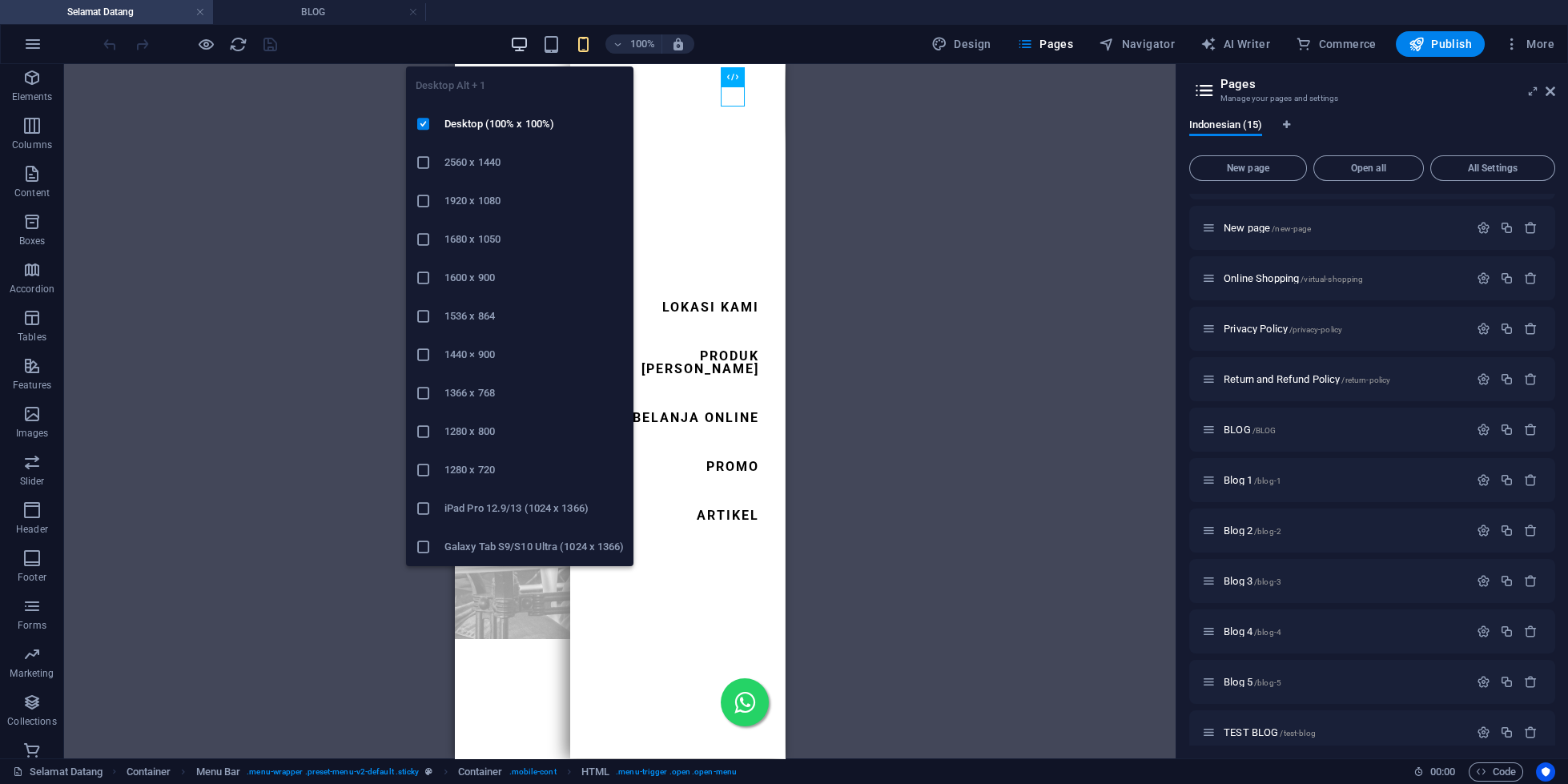
click at [514, 47] on icon "button" at bounding box center [519, 44] width 18 height 18
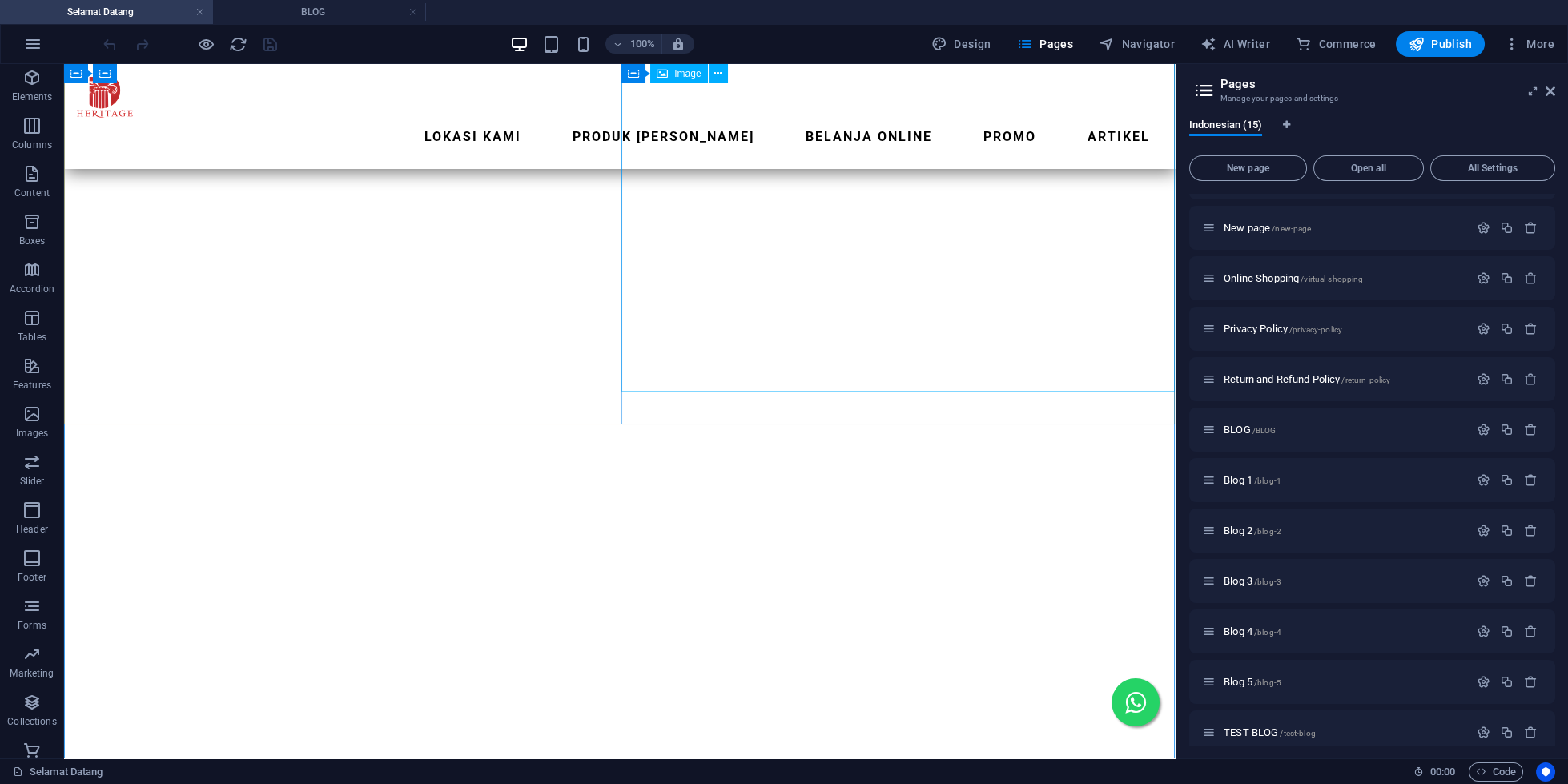
scroll to position [429, 0]
click at [966, 118] on nav "Lokasi Kami Produk Kami Belanja Online promo ARTIKEL" at bounding box center [620, 137] width 1086 height 39
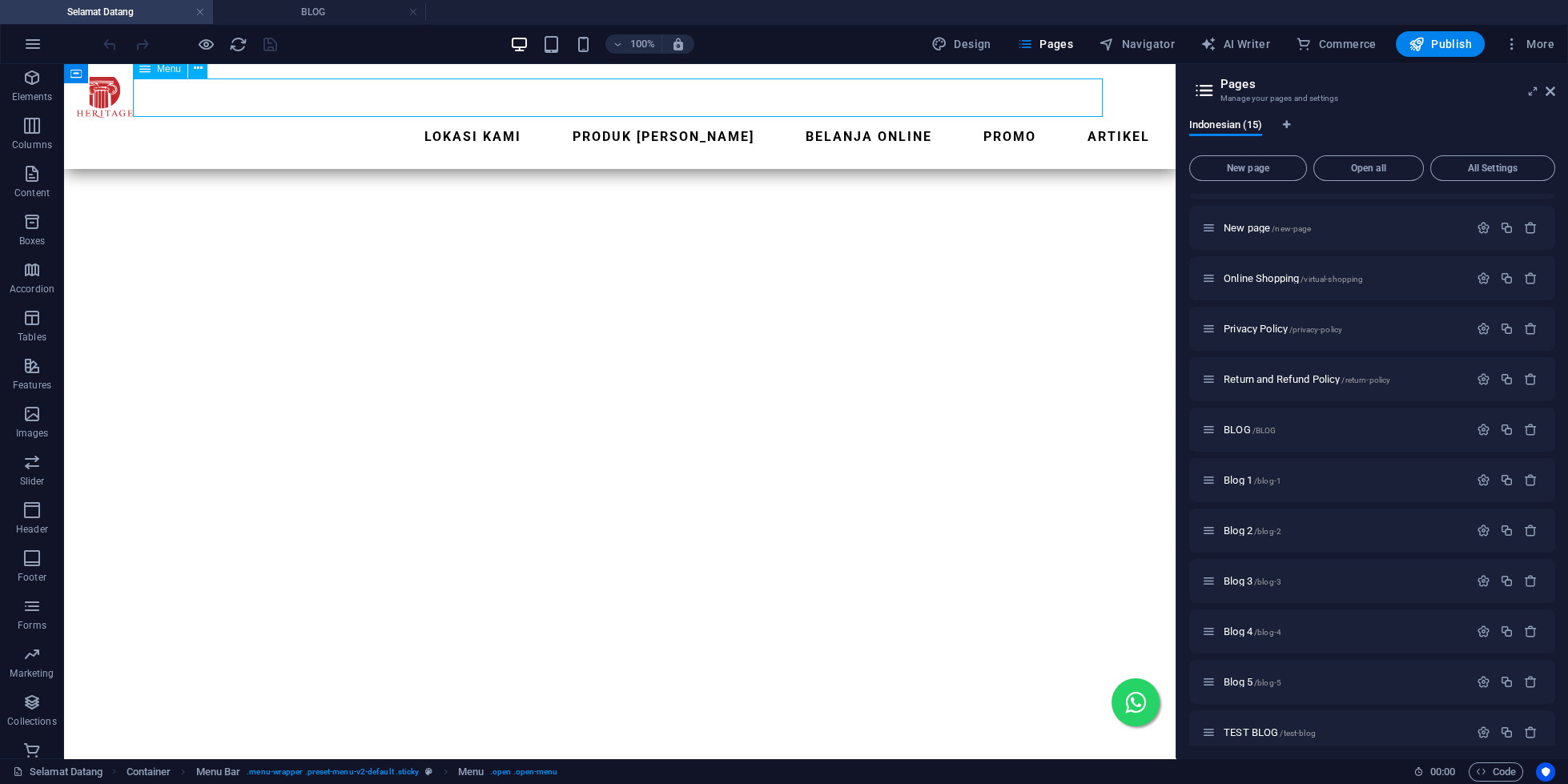
click at [966, 118] on nav "Lokasi Kami Produk Kami Belanja Online promo ARTIKEL" at bounding box center [620, 137] width 1086 height 39
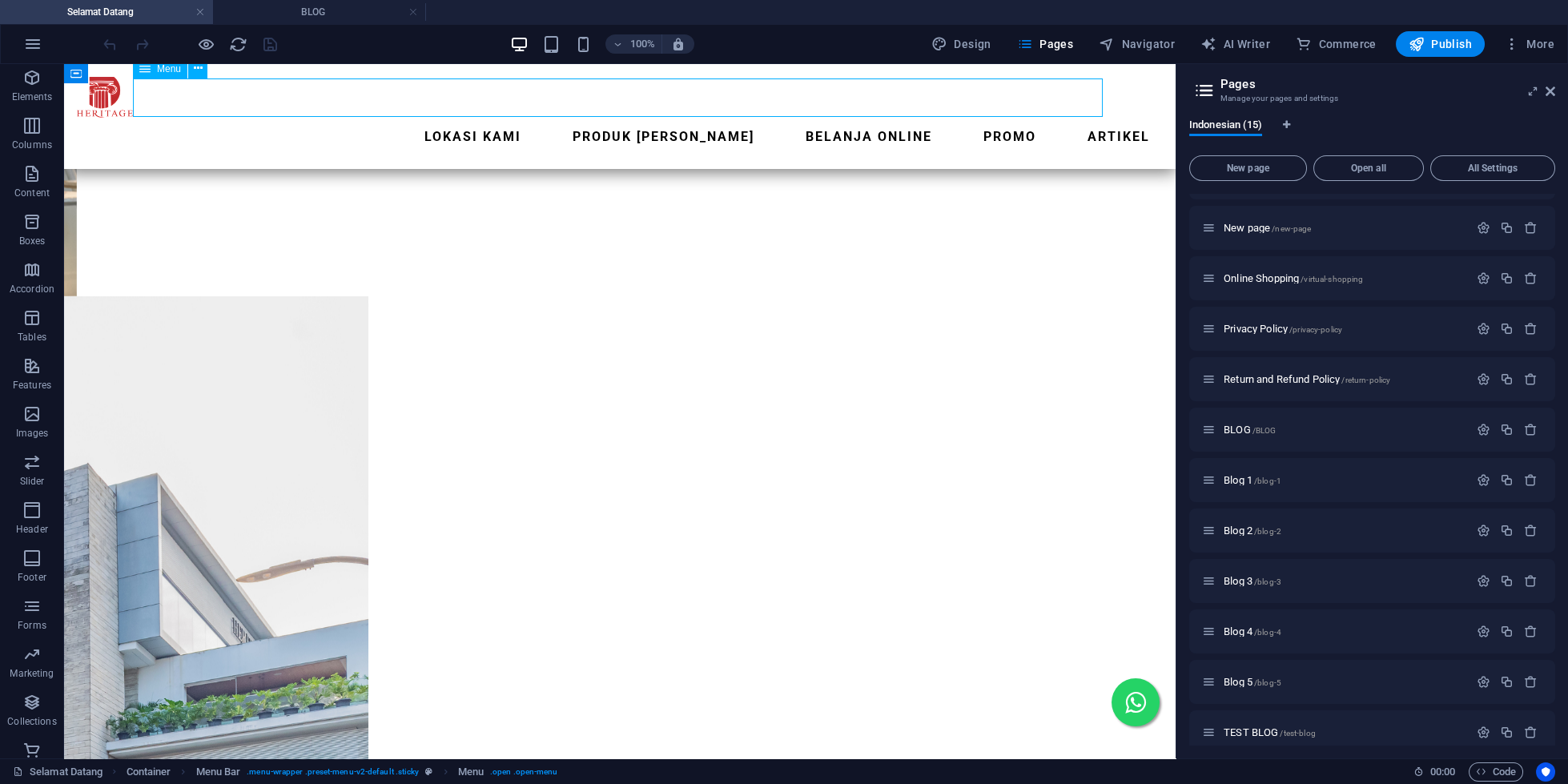
select select "1"
select select
select select "2"
select select
select select "4"
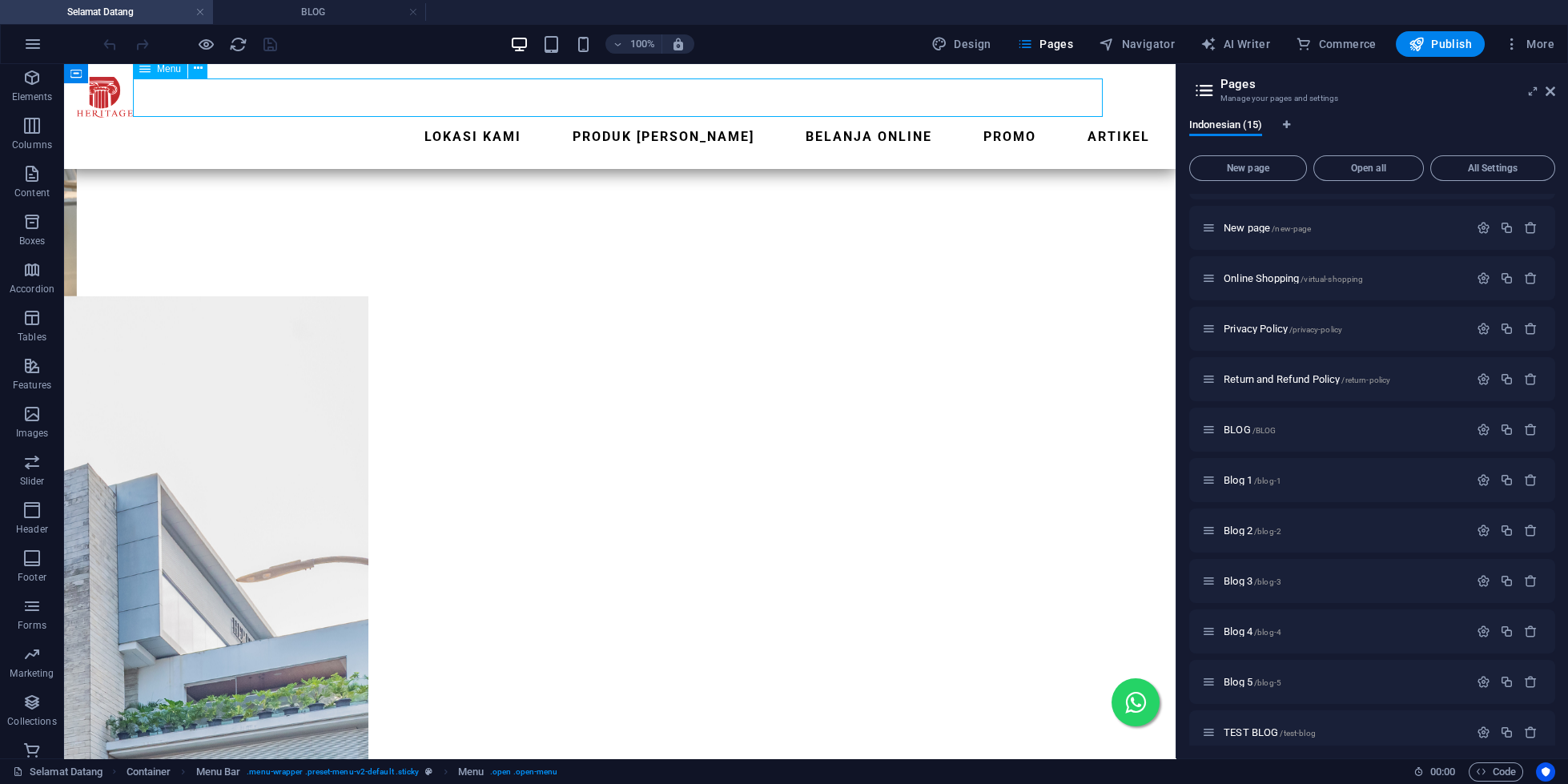
select select
select select "14"
select select
select select "7"
select select
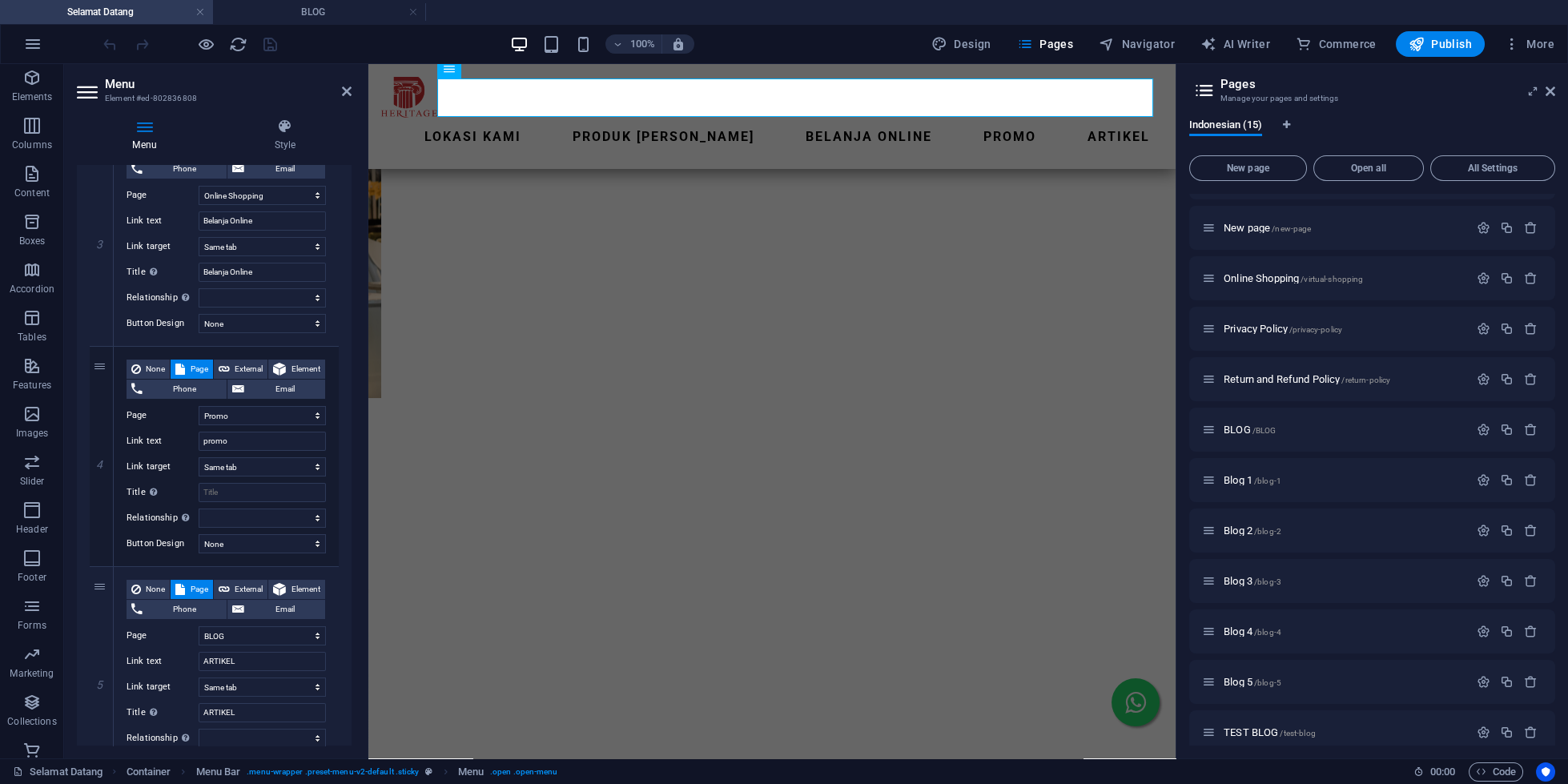
scroll to position [718, 0]
